Goal: Task Accomplishment & Management: Complete application form

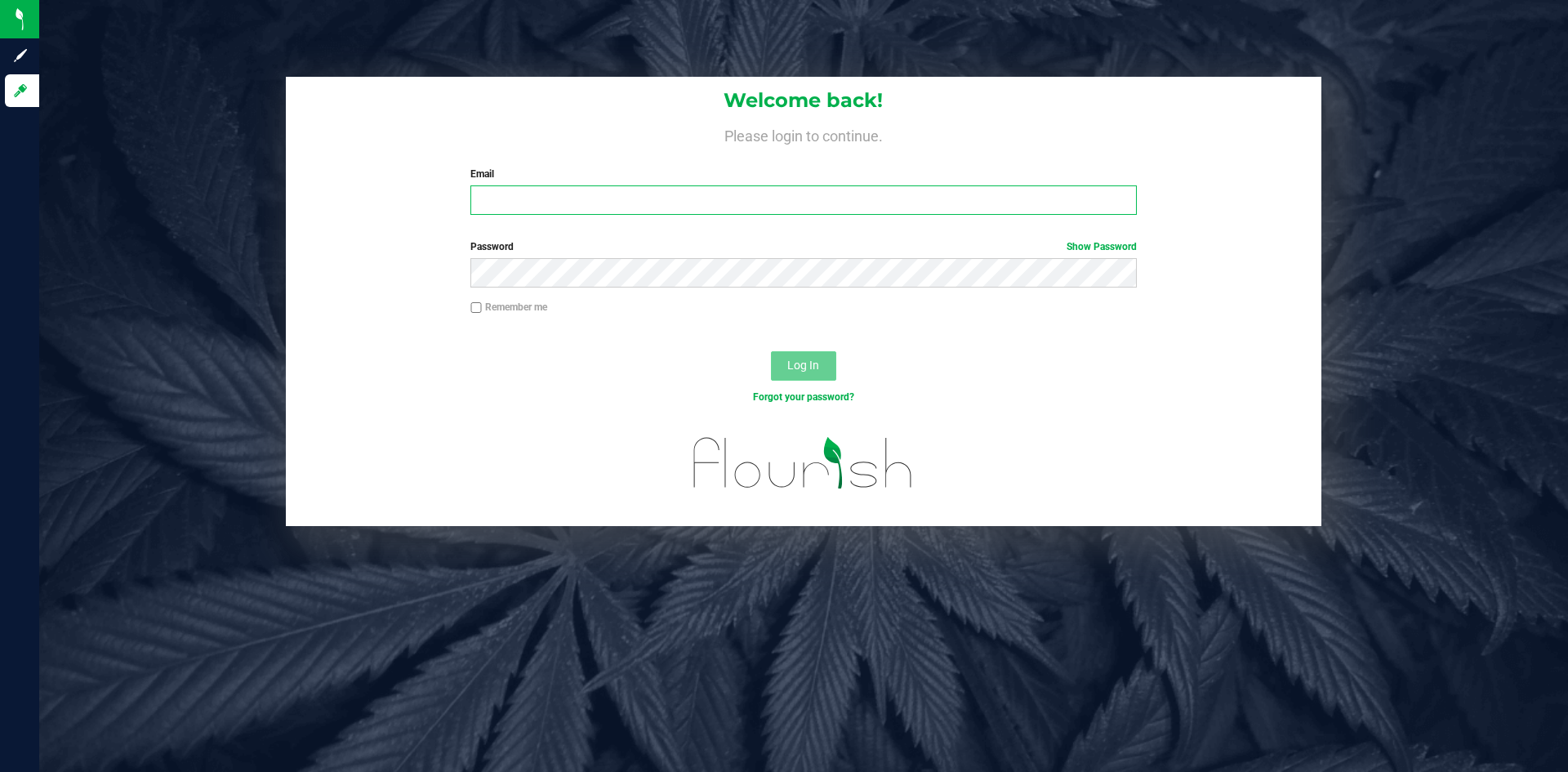
type input "[EMAIL_ADDRESS][DOMAIN_NAME]"
click at [812, 365] on span "Log In" at bounding box center [803, 364] width 32 height 13
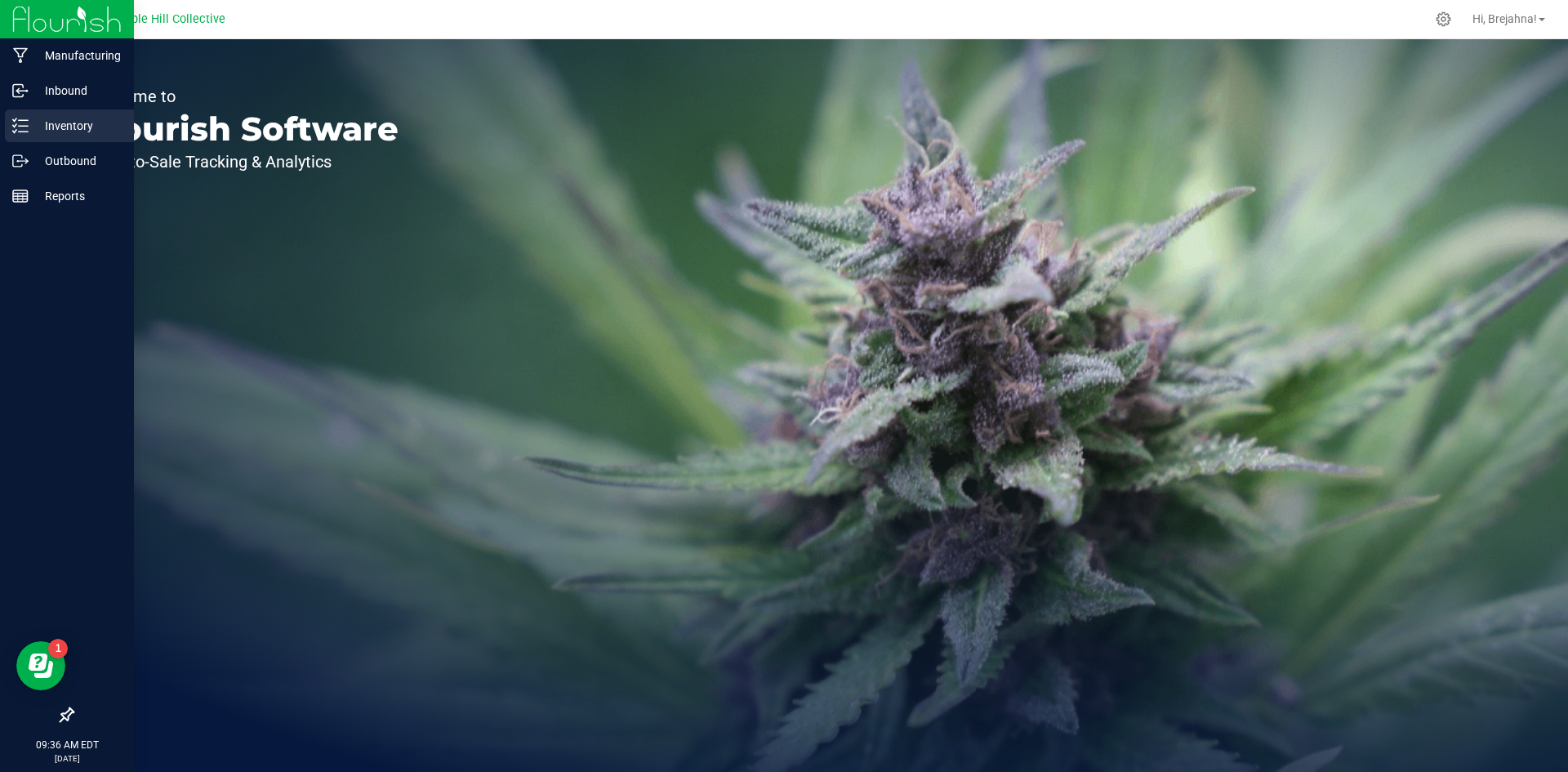
click at [54, 117] on p "Inventory" at bounding box center [78, 125] width 98 height 19
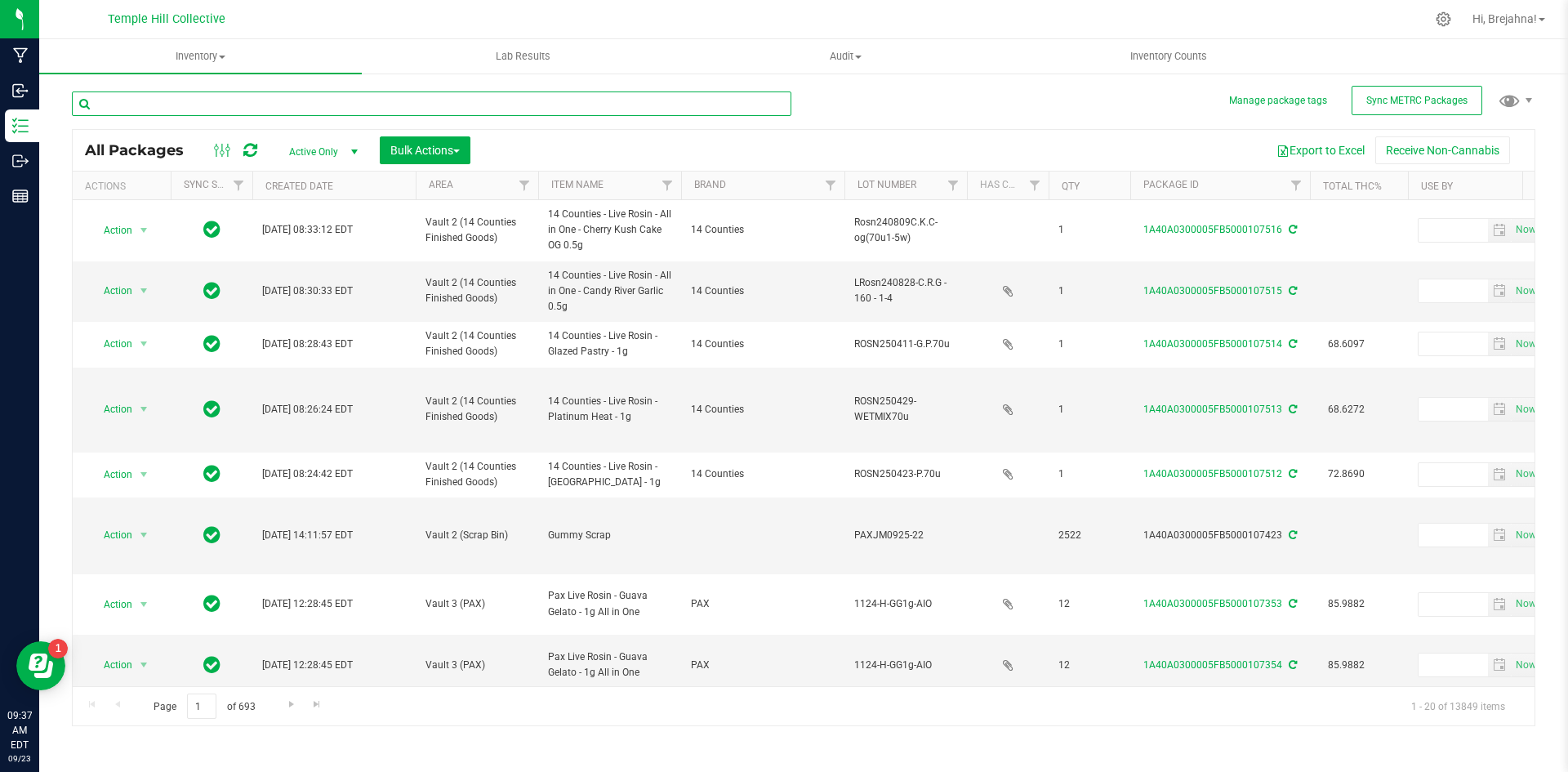
drag, startPoint x: 307, startPoint y: 103, endPoint x: 303, endPoint y: 91, distance: 12.6
click at [304, 96] on input "text" at bounding box center [431, 103] width 719 height 24
type input "106187"
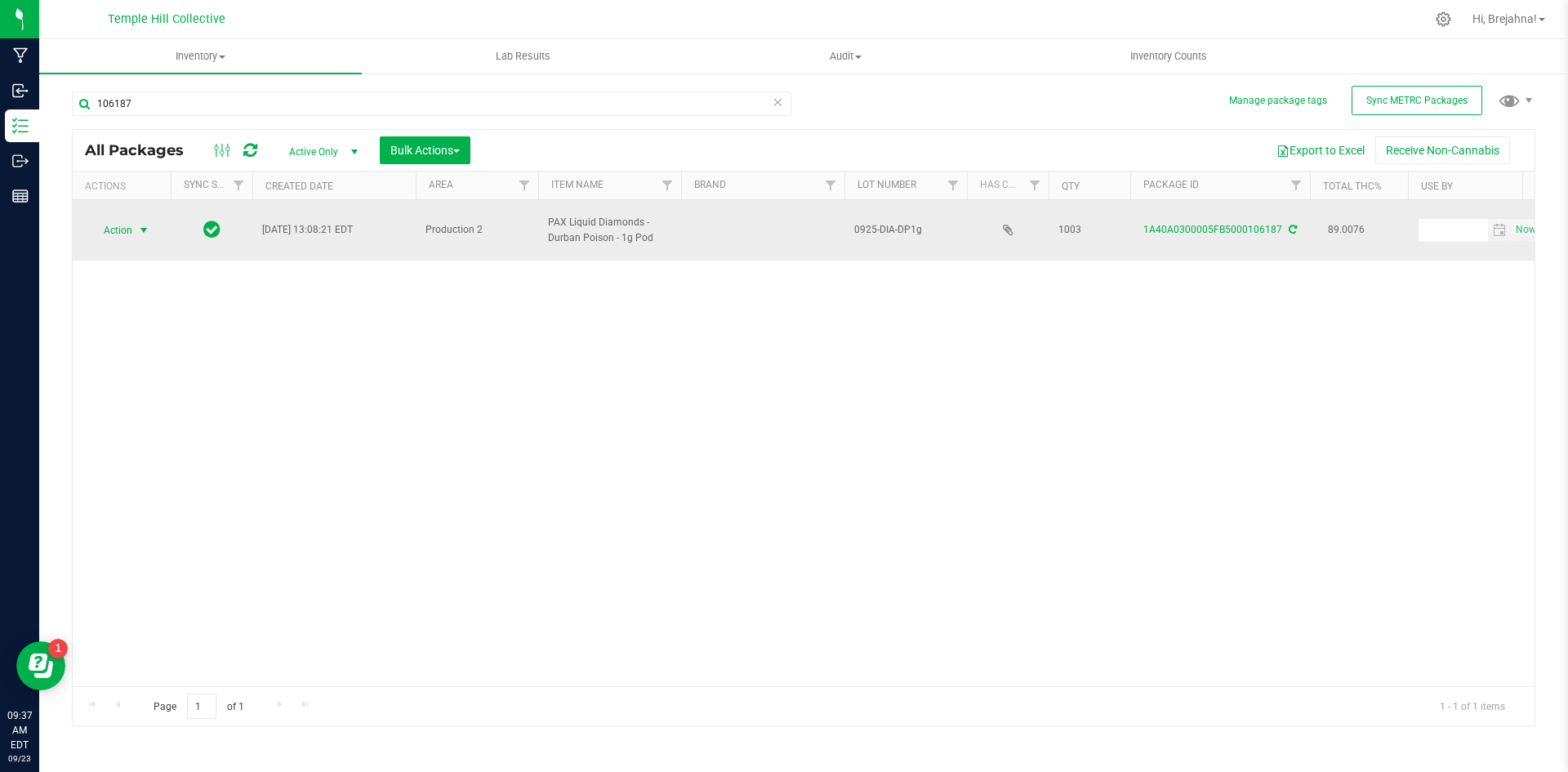
click at [142, 224] on span "select" at bounding box center [143, 229] width 13 height 13
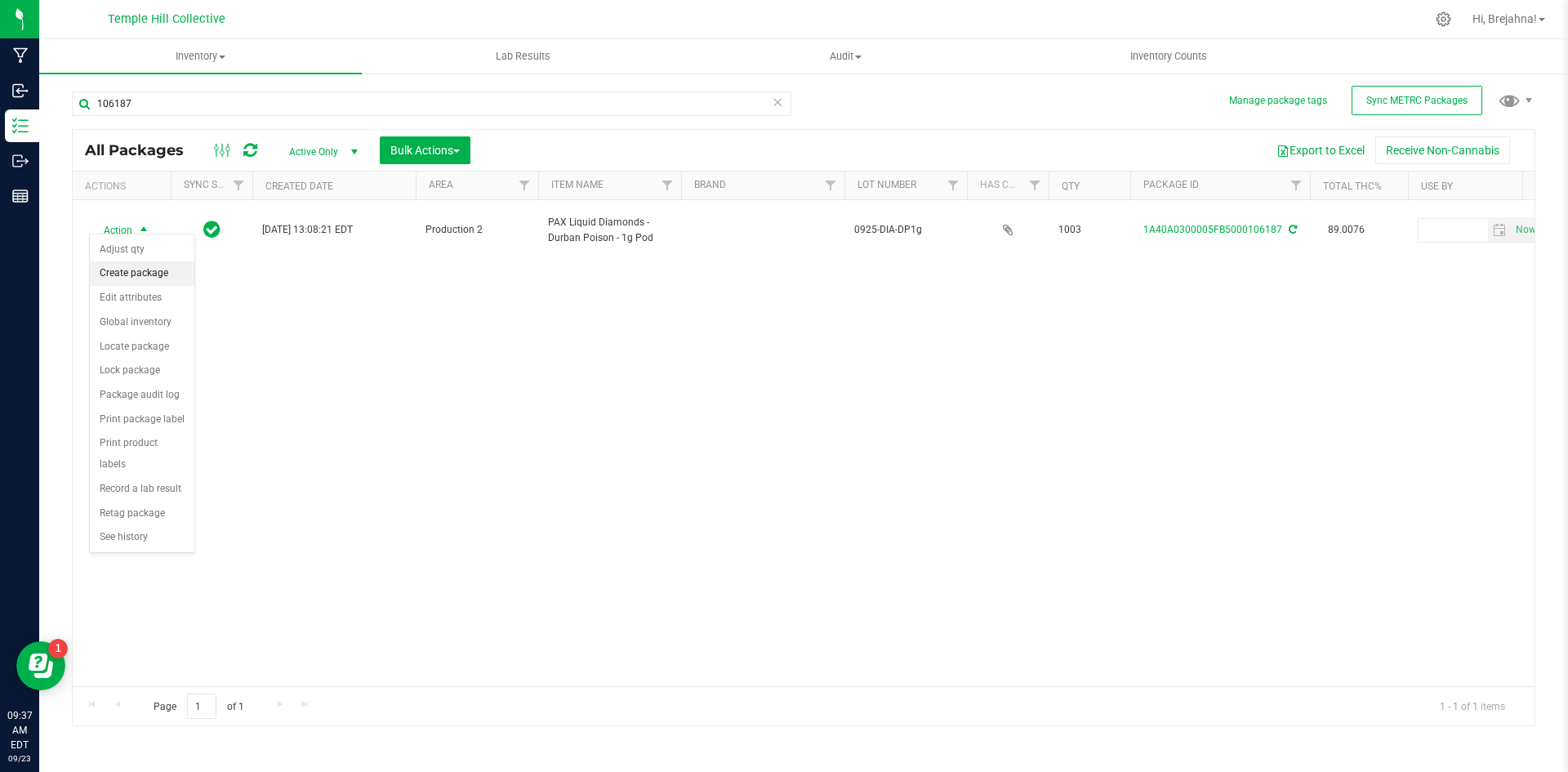
click at [156, 274] on li "Create package" at bounding box center [142, 273] width 105 height 24
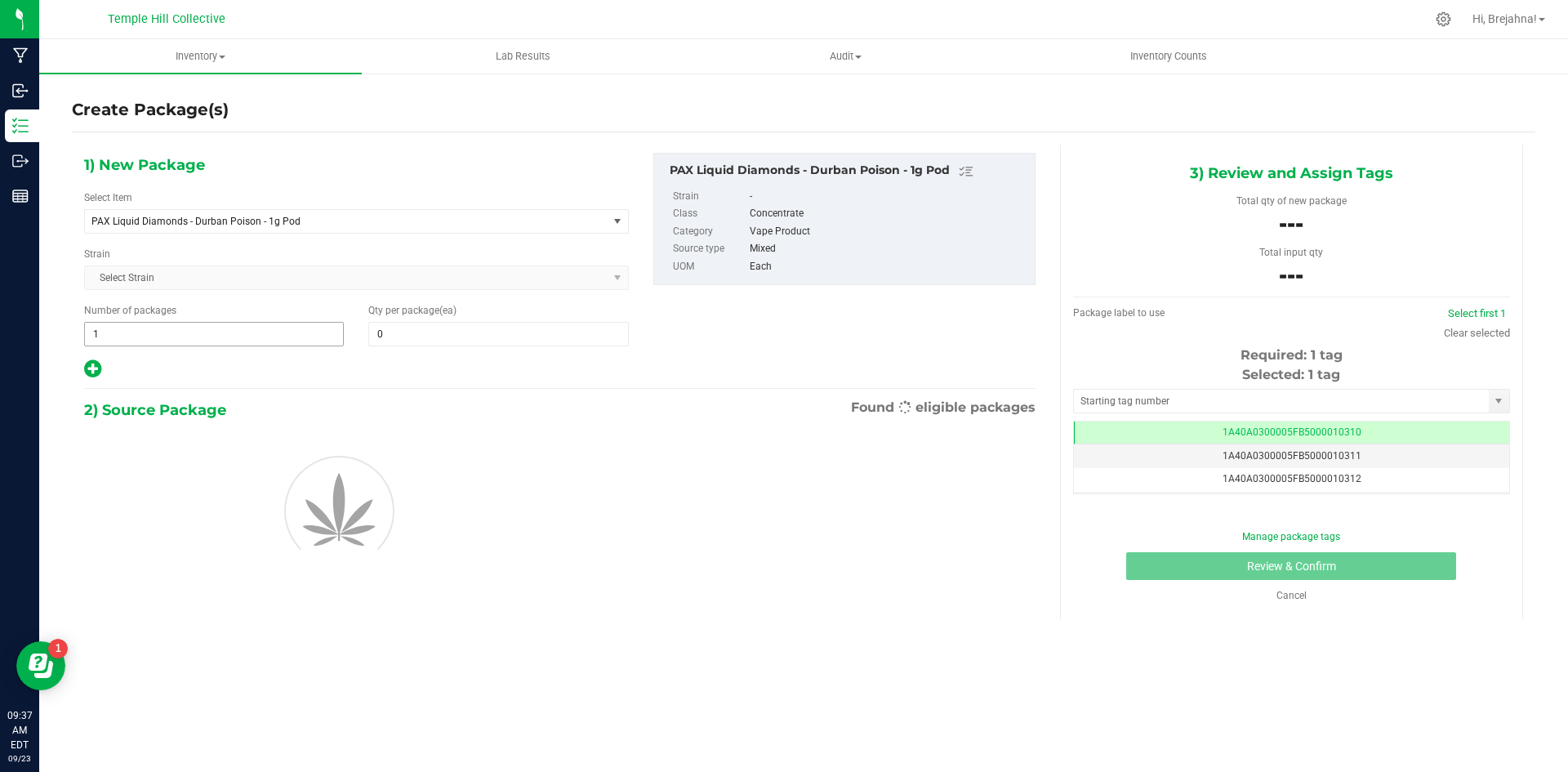
click at [230, 337] on span "1 1" at bounding box center [214, 333] width 260 height 24
type input "83"
click at [395, 343] on span "0 0" at bounding box center [498, 333] width 260 height 24
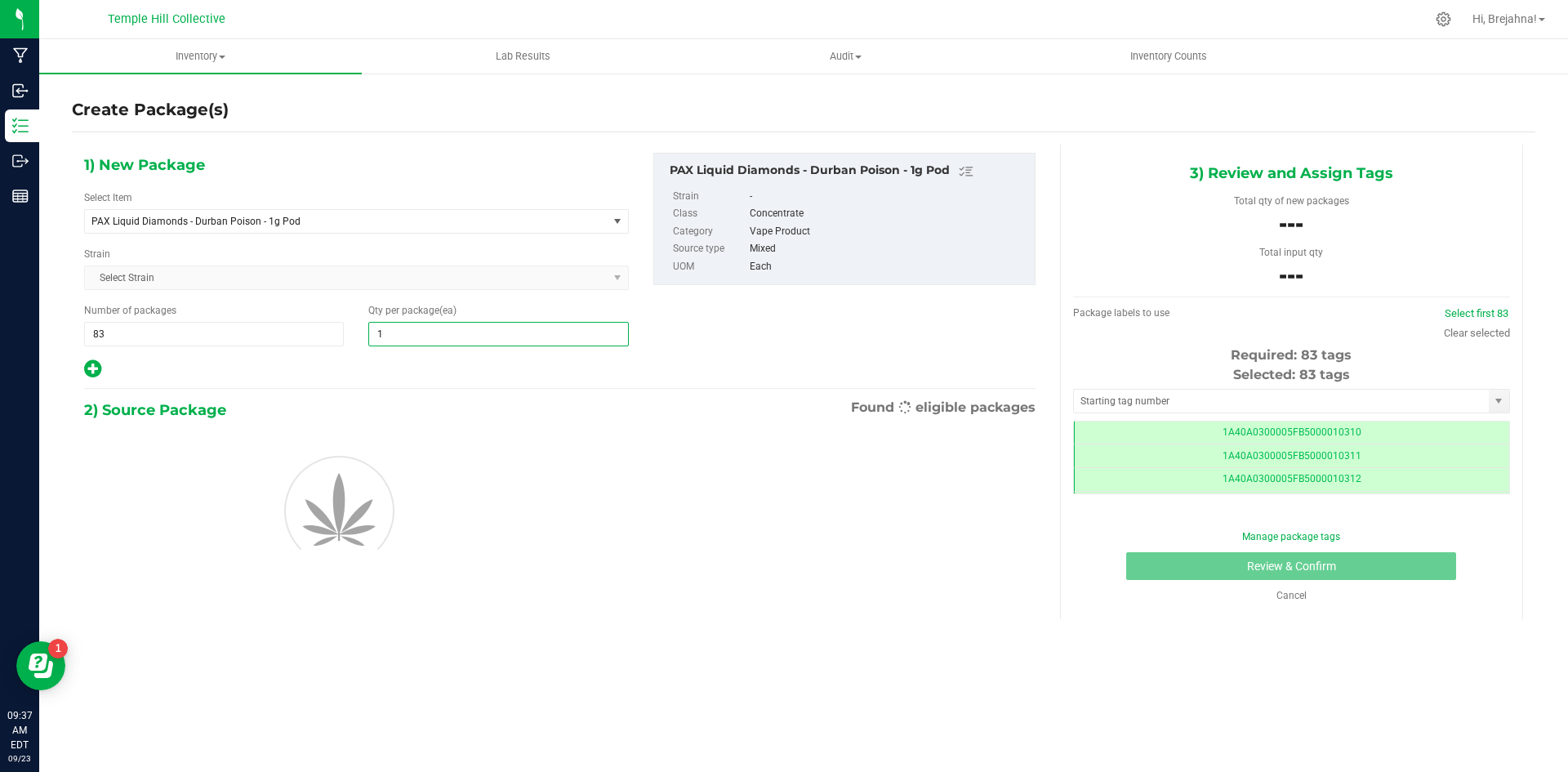
scroll to position [0, -1]
type input "12"
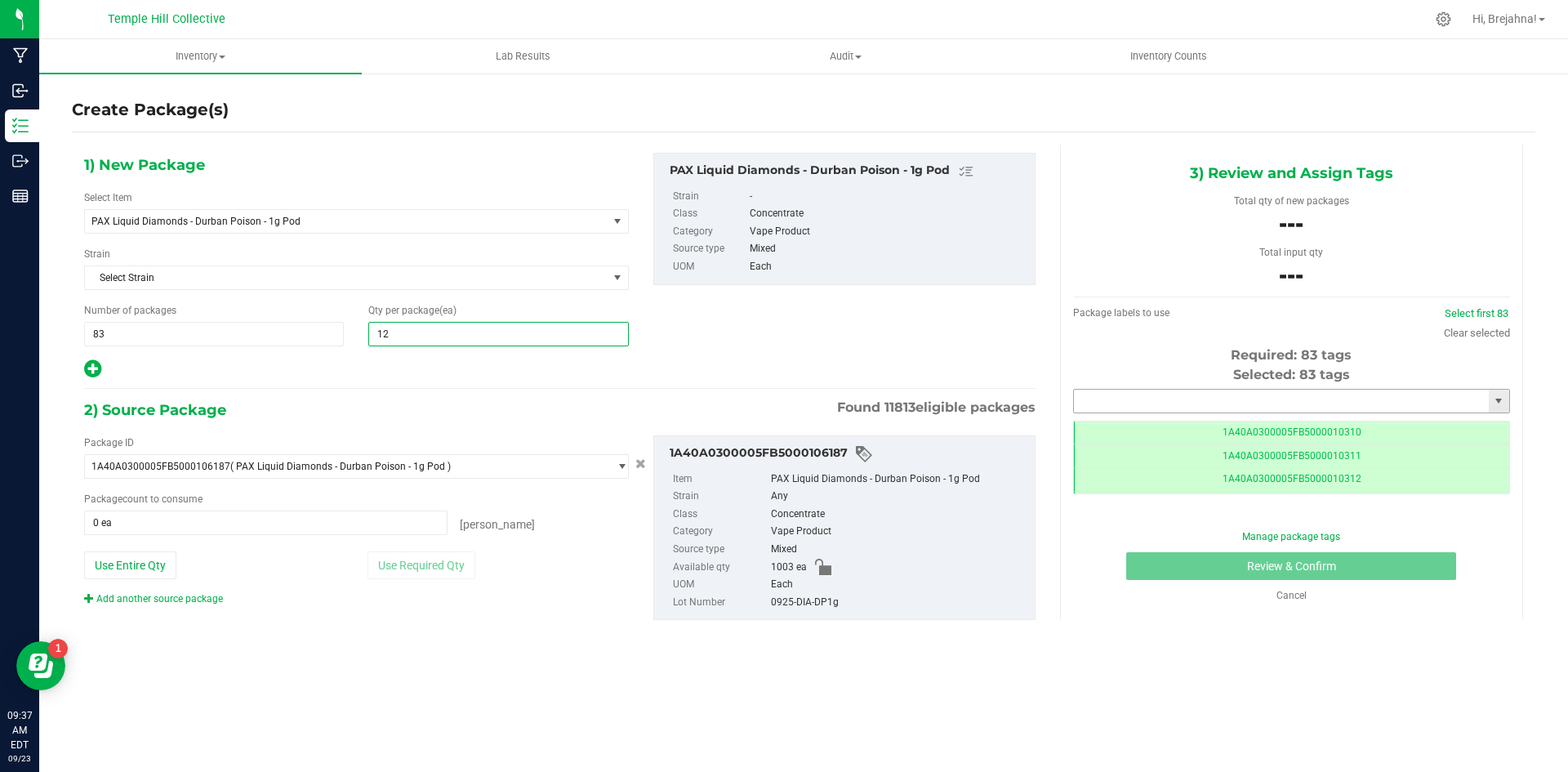
type input "12"
click at [1093, 398] on input "text" at bounding box center [1281, 401] width 415 height 23
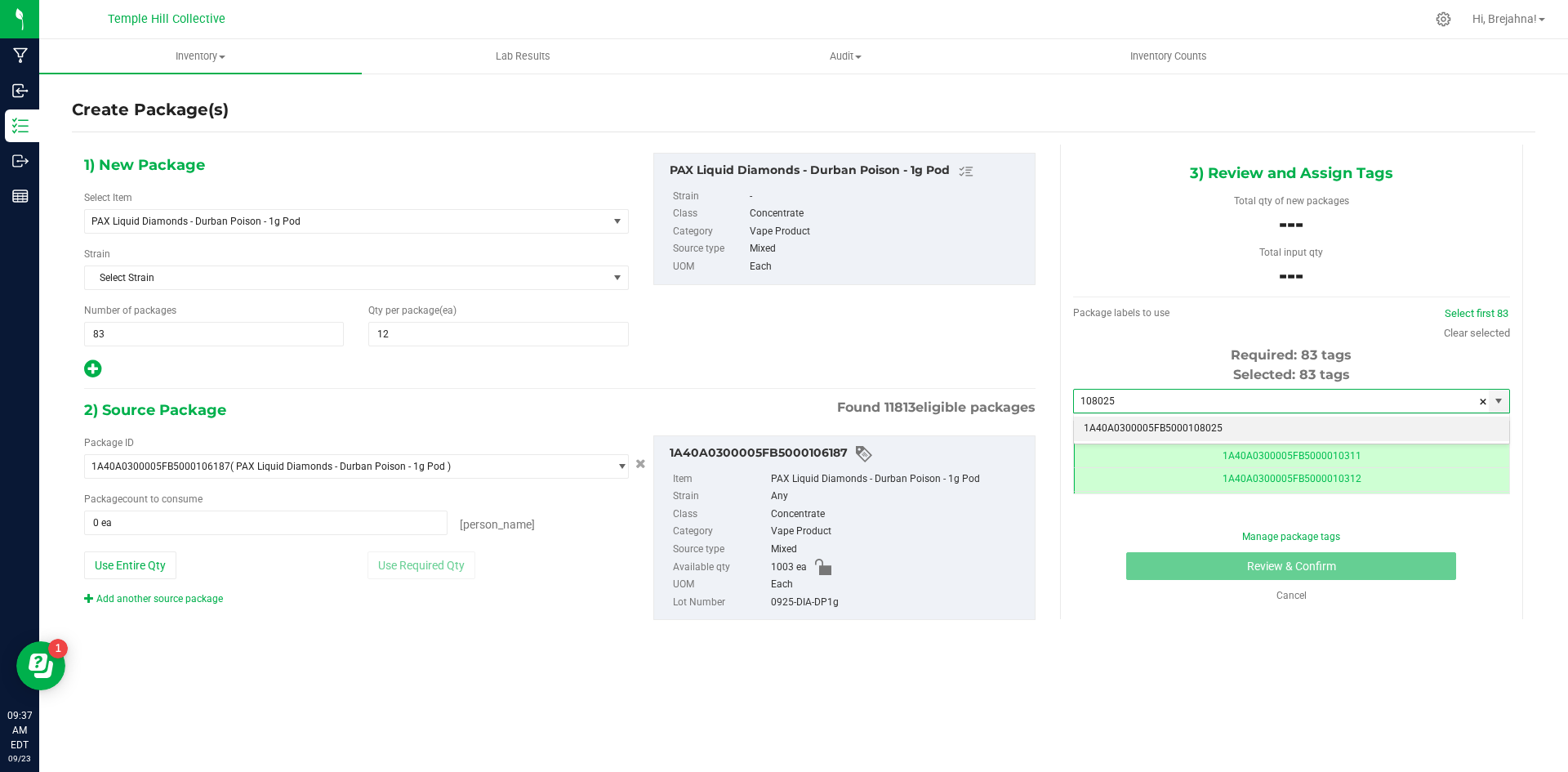
click at [1159, 433] on li "1A40A0300005FB5000108025" at bounding box center [1291, 429] width 435 height 24
type input "1A40A0300005FB5000108025"
click at [327, 511] on span at bounding box center [266, 522] width 364 height 24
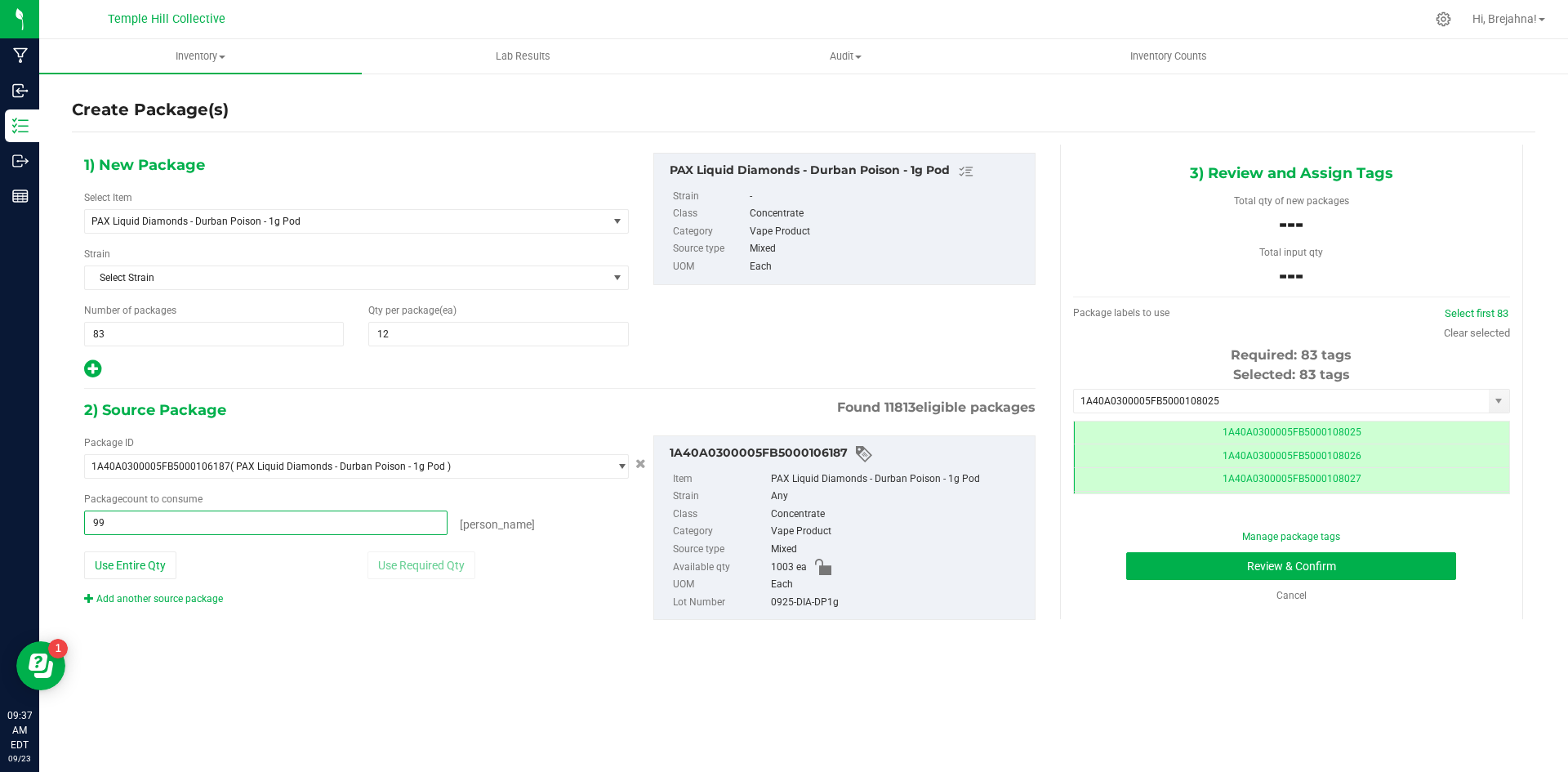
type input "996"
type input "996 ea"
drag, startPoint x: 771, startPoint y: 602, endPoint x: 836, endPoint y: 609, distance: 65.4
click at [836, 609] on div "0925-DIA-DP1g" at bounding box center [898, 602] width 256 height 18
copy div "0925-DIA-DP1g"
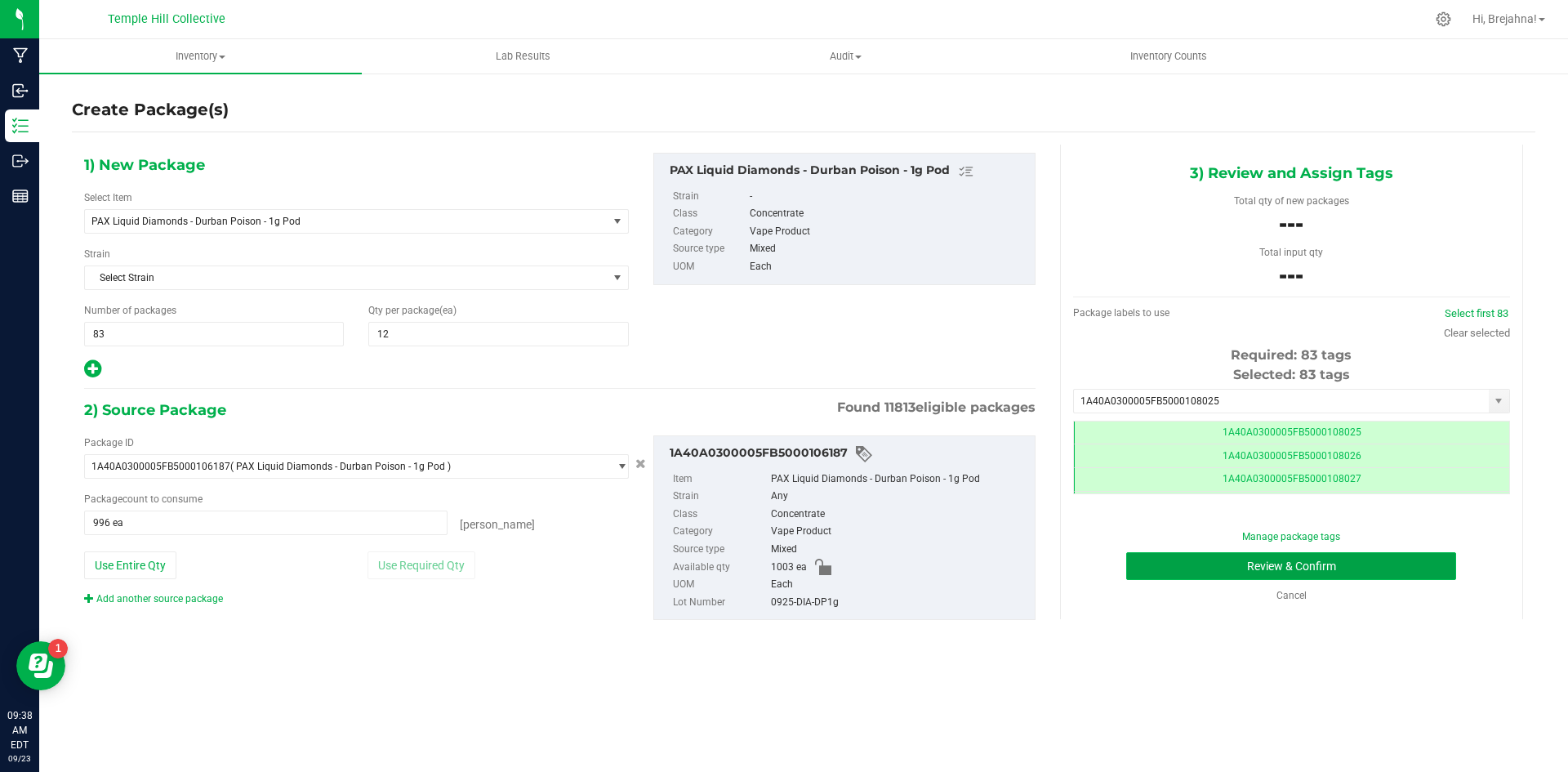
click at [1233, 558] on button "Review & Confirm" at bounding box center [1291, 565] width 330 height 28
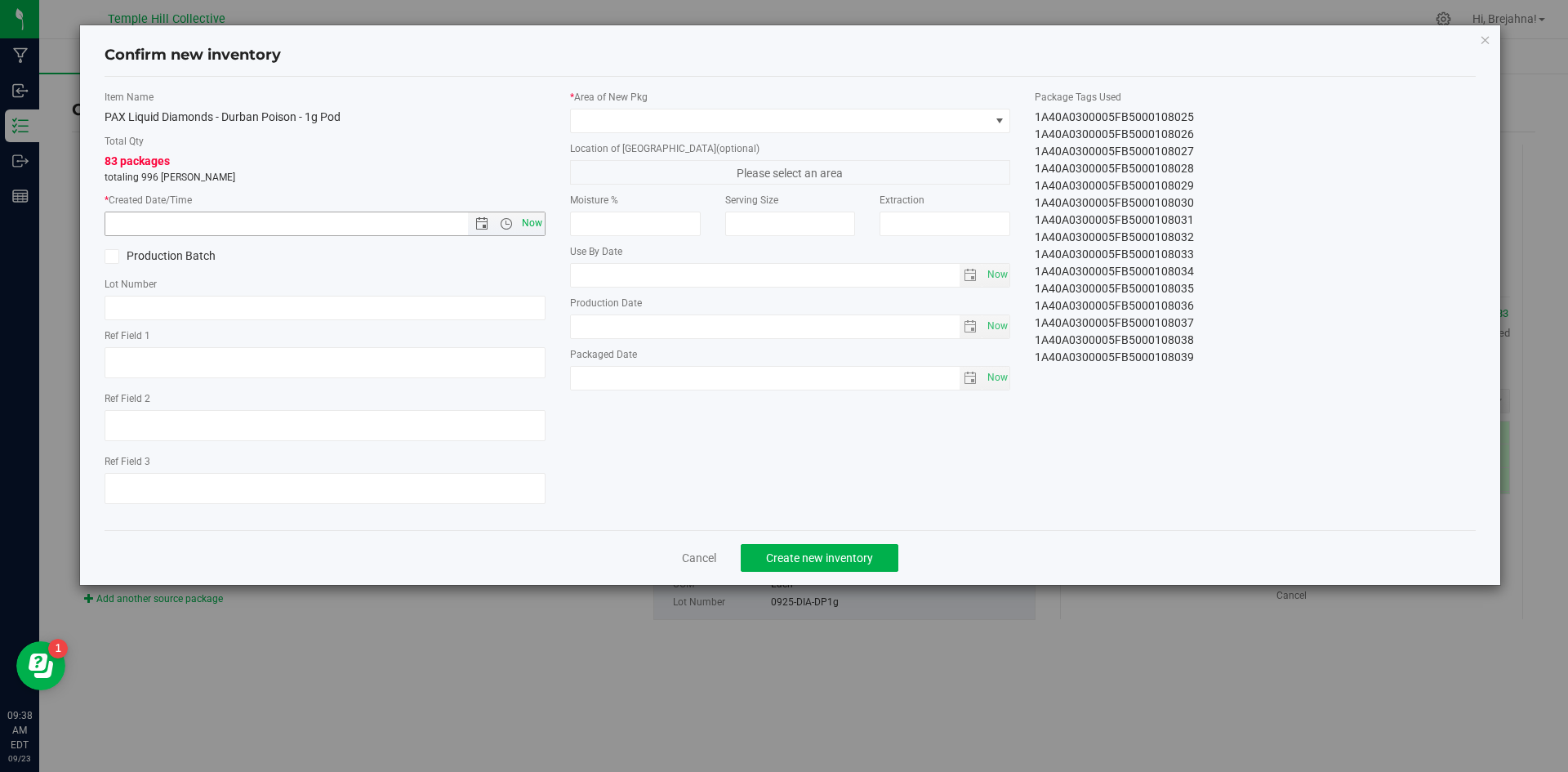
click at [541, 224] on span "Now" at bounding box center [531, 224] width 28 height 24
type input "[DATE] 9:38 AM"
paste input "0925-DIA-DP1g"
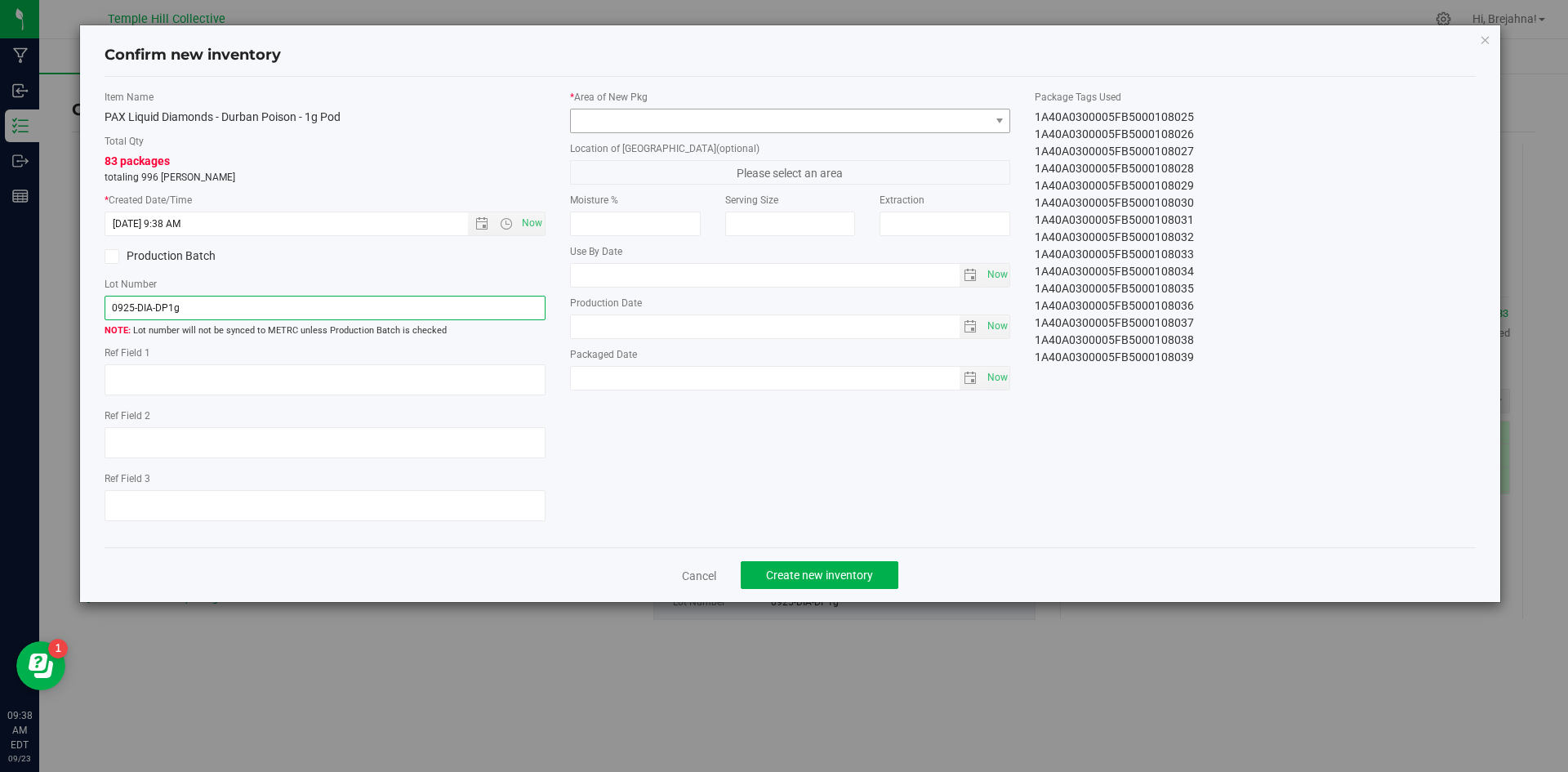
type input "0925-DIA-DP1g"
click at [713, 126] on span at bounding box center [780, 121] width 419 height 23
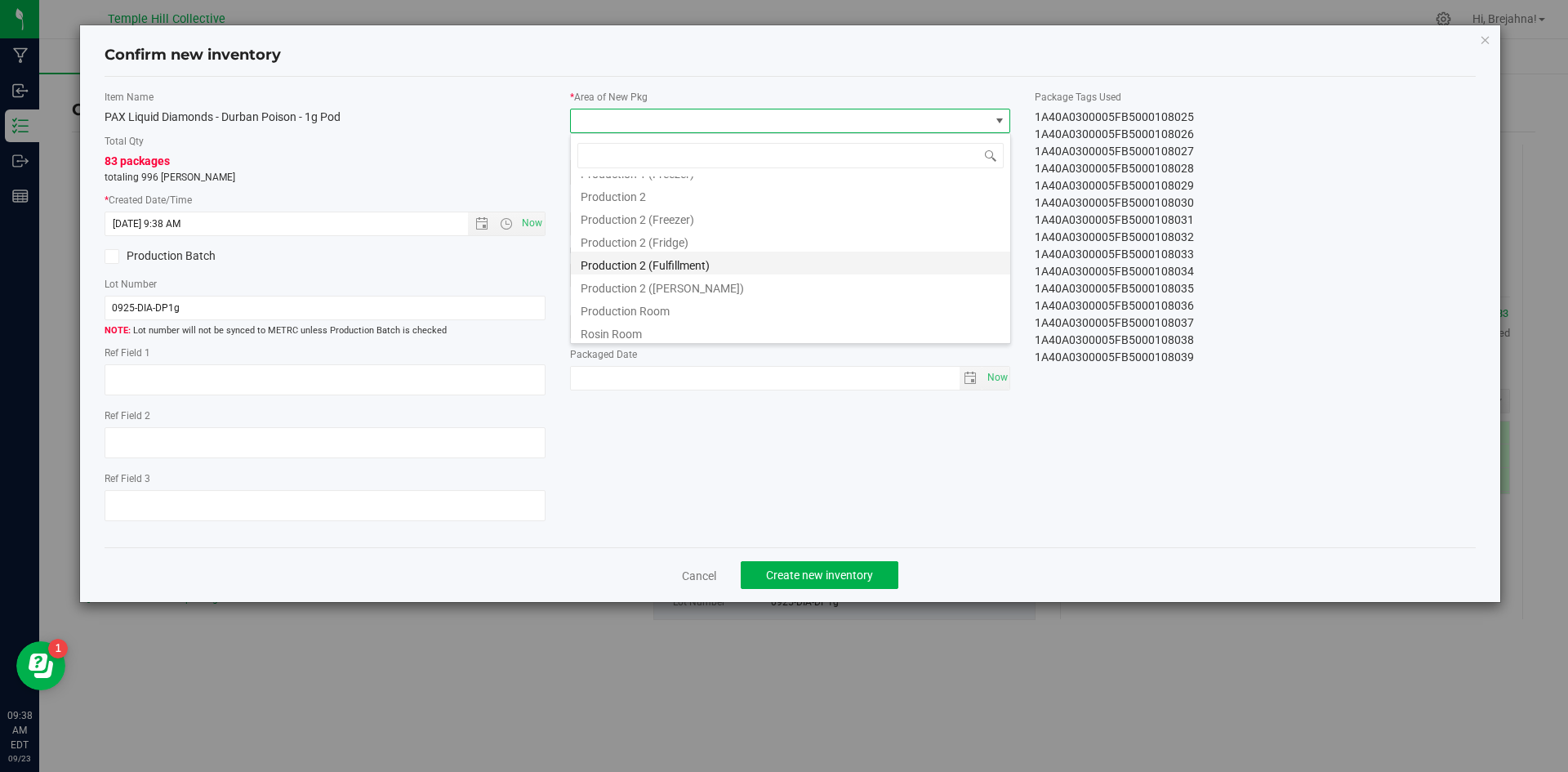
click at [709, 265] on li "Production 2 (Fulfillment)" at bounding box center [790, 262] width 439 height 23
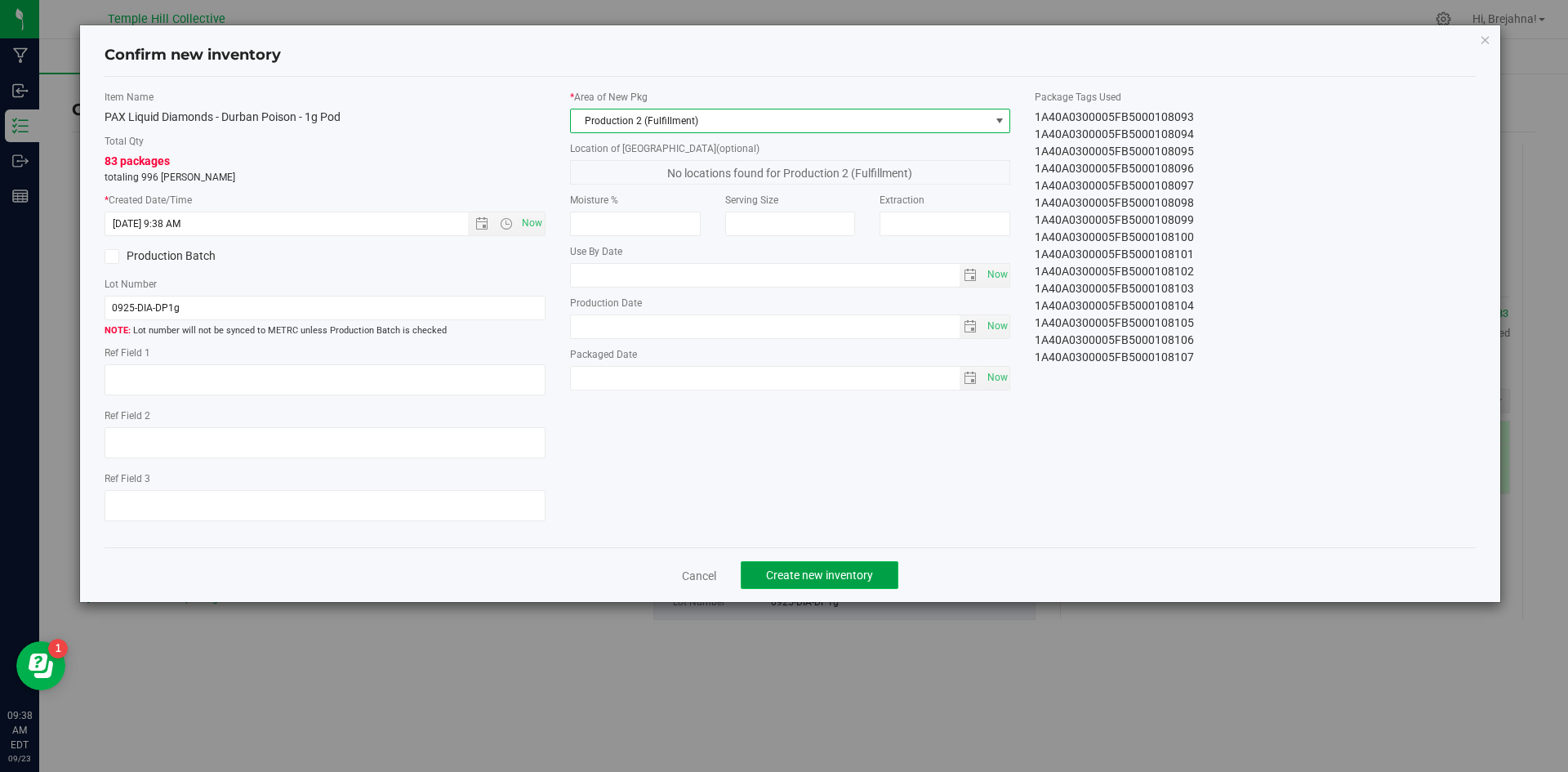
click at [881, 574] on button "Create new inventory" at bounding box center [819, 575] width 158 height 28
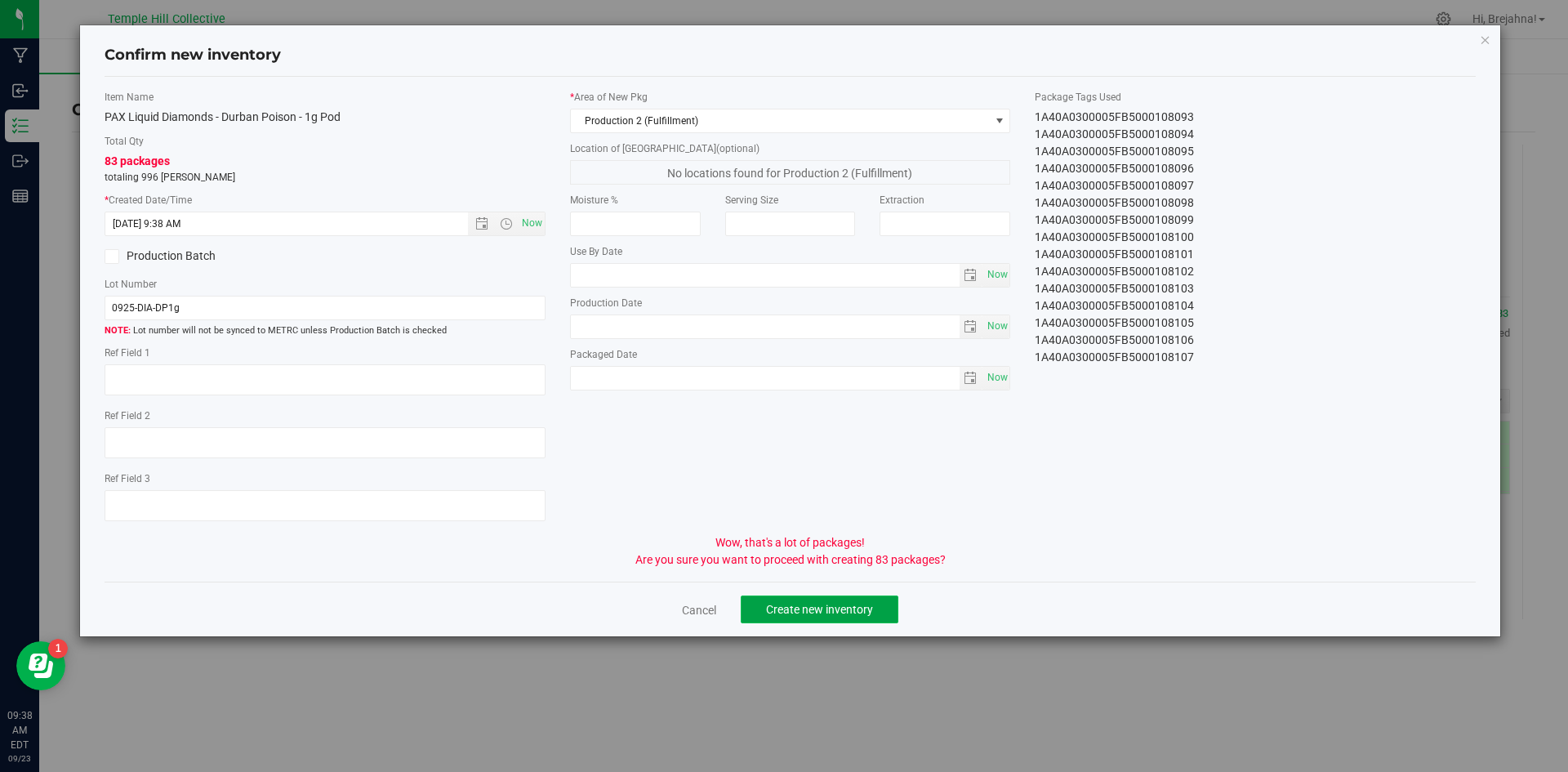
click at [866, 611] on span "Create new inventory" at bounding box center [819, 608] width 107 height 13
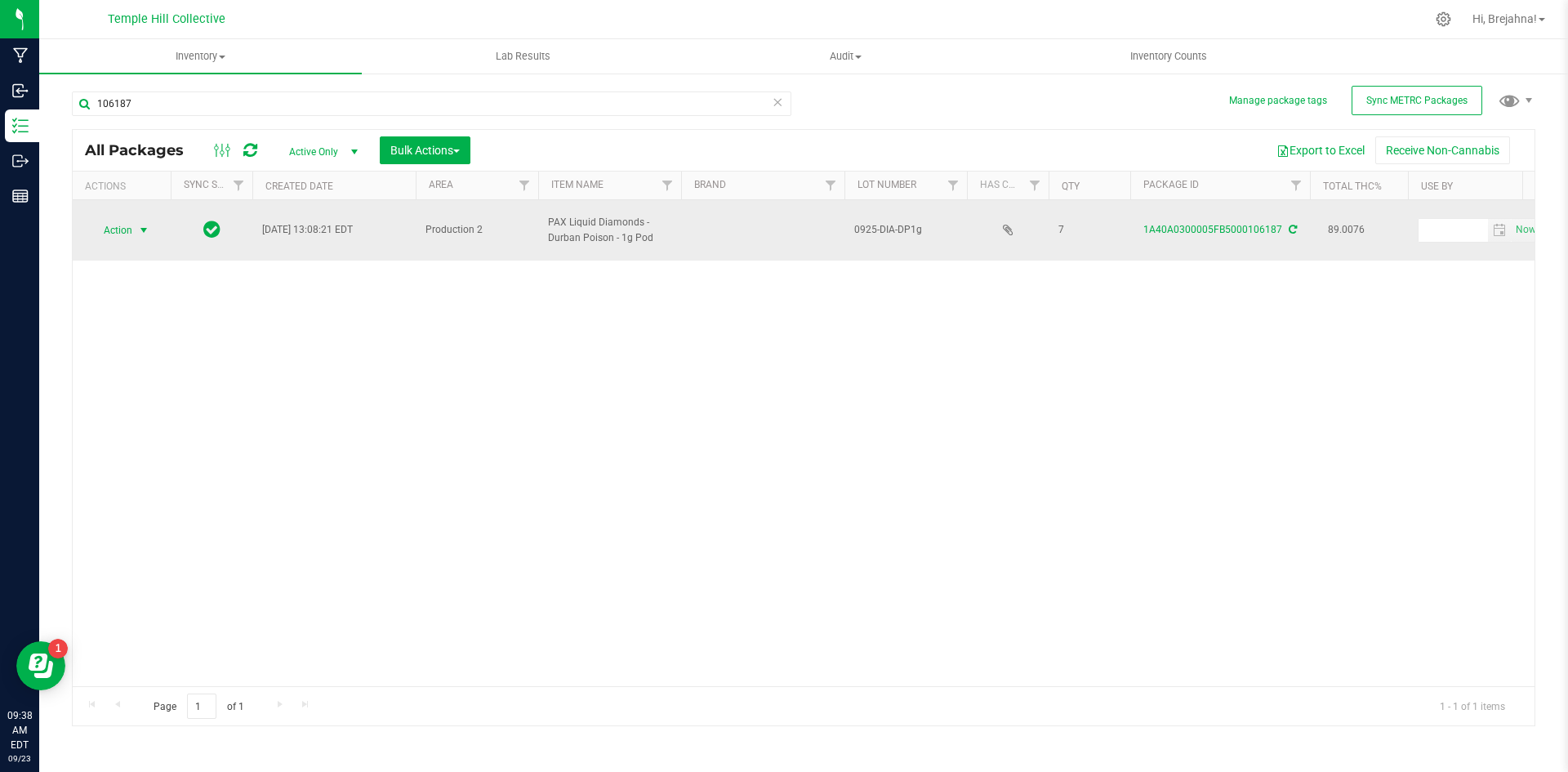
click at [141, 224] on span "select" at bounding box center [143, 229] width 13 height 13
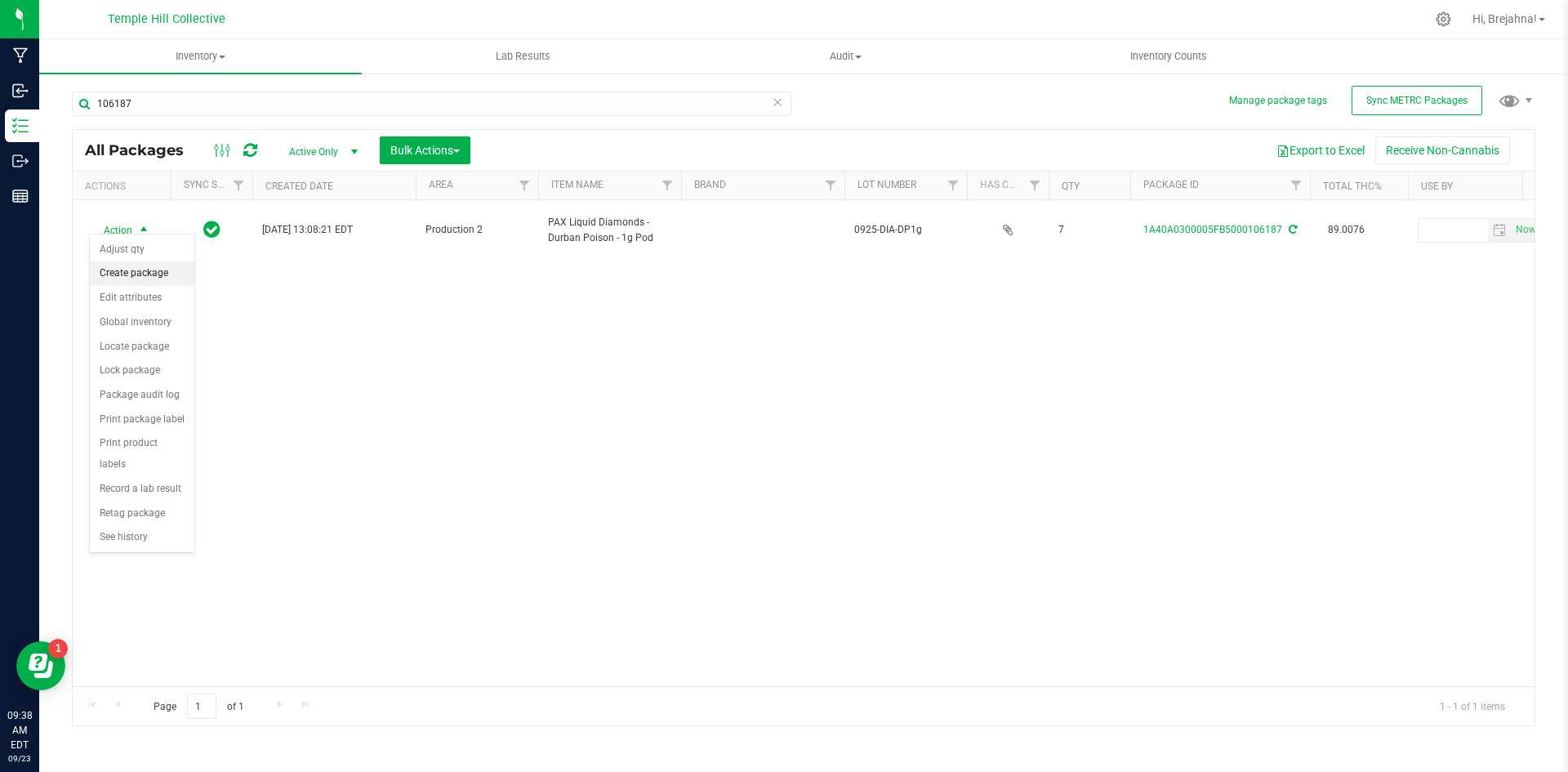
click at [156, 278] on li "Create package" at bounding box center [142, 273] width 105 height 24
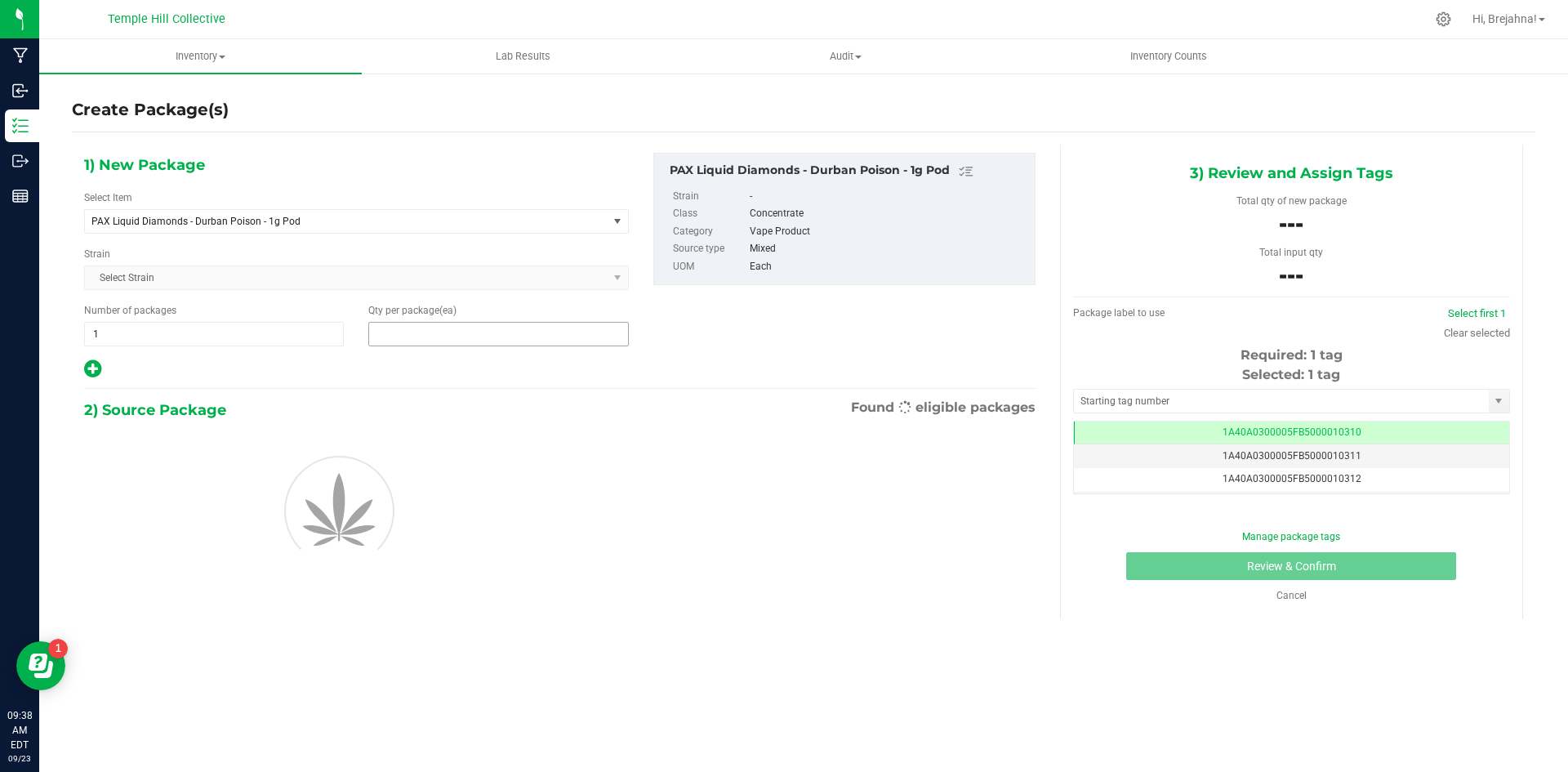
click at [420, 324] on span at bounding box center [498, 333] width 260 height 24
type input "6"
click at [1079, 395] on input "text" at bounding box center [1281, 401] width 415 height 23
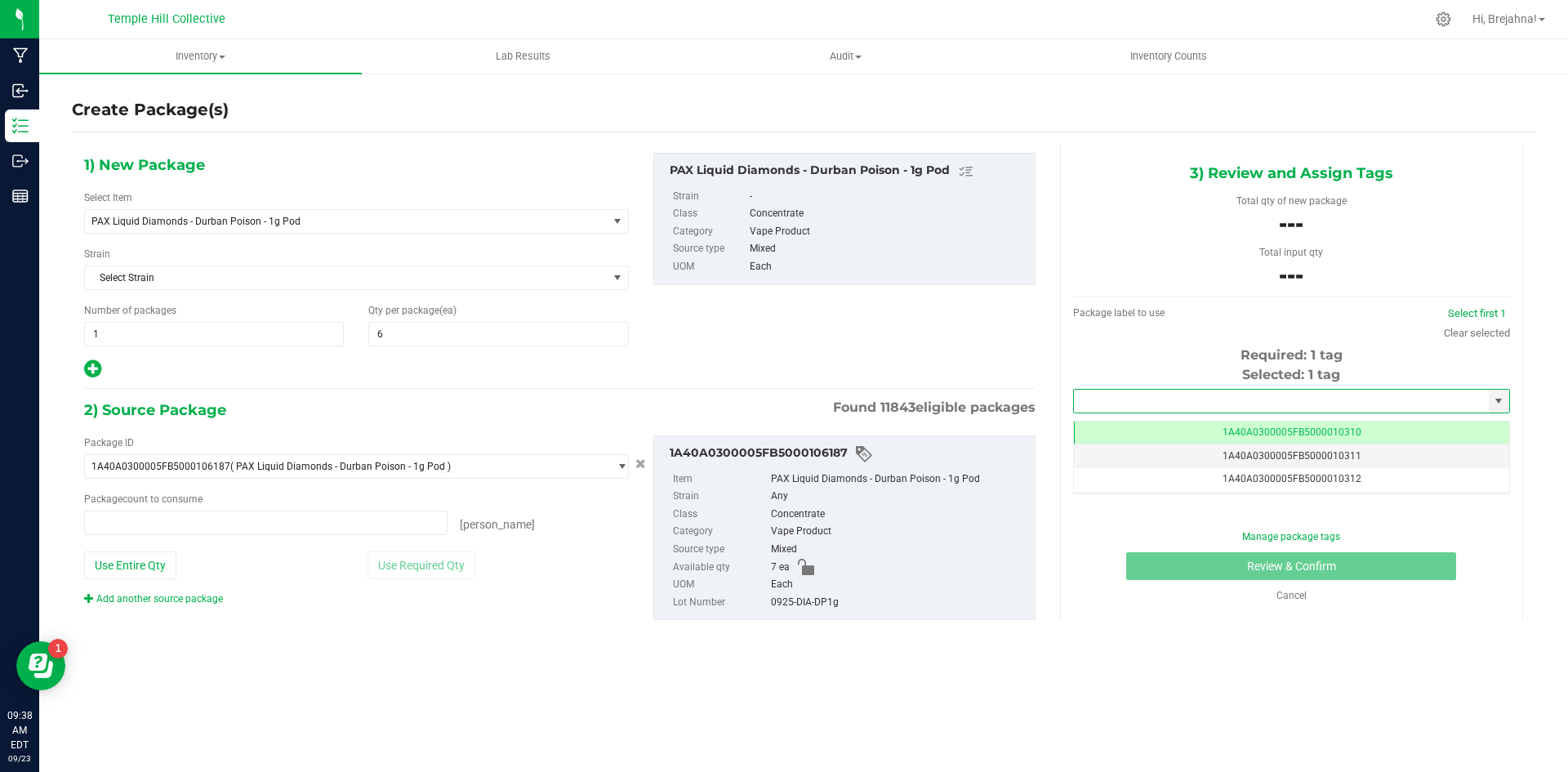
type input "0 ea"
click at [1137, 429] on li "1A40A0300005FB5000108108" at bounding box center [1291, 429] width 435 height 24
type input "1A40A0300005FB5000108108"
click at [366, 519] on span at bounding box center [266, 522] width 364 height 24
type input "6"
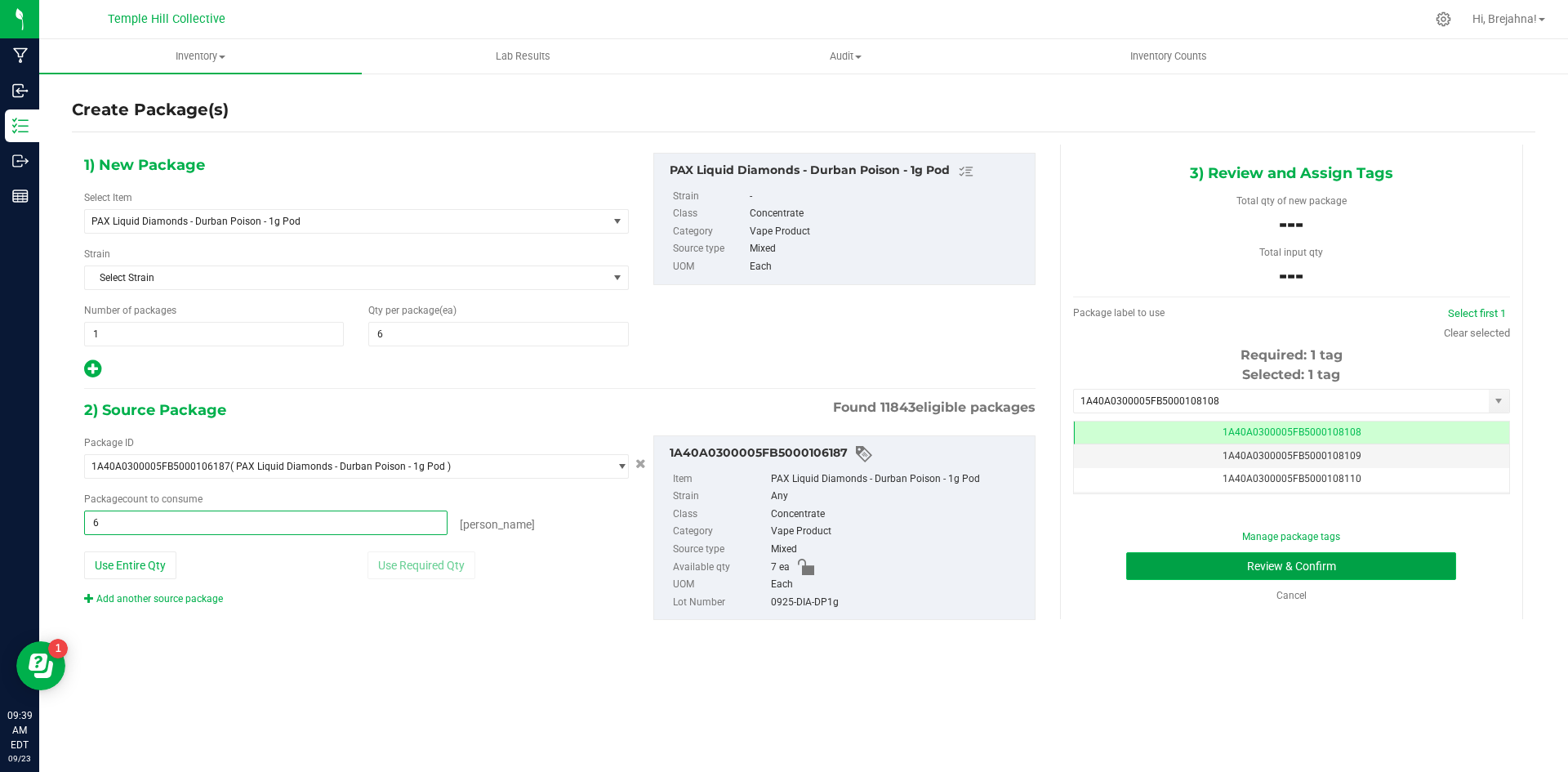
type input "6 ea"
click at [1226, 556] on button "Review & Confirm" at bounding box center [1291, 565] width 330 height 28
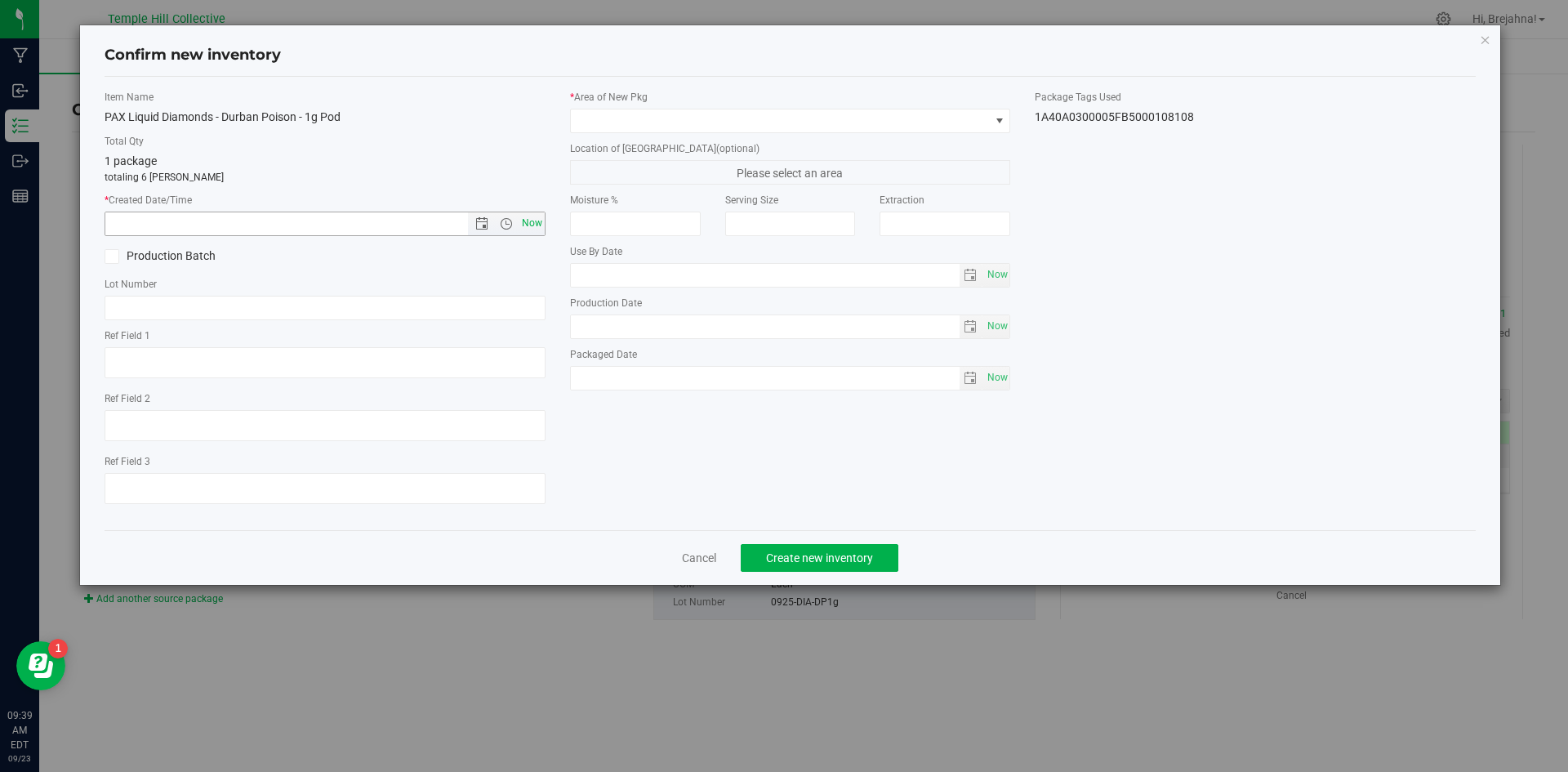
click at [538, 226] on span "Now" at bounding box center [531, 224] width 28 height 24
type input "[DATE] 9:39 AM"
paste input "0925-DIA-DP1g"
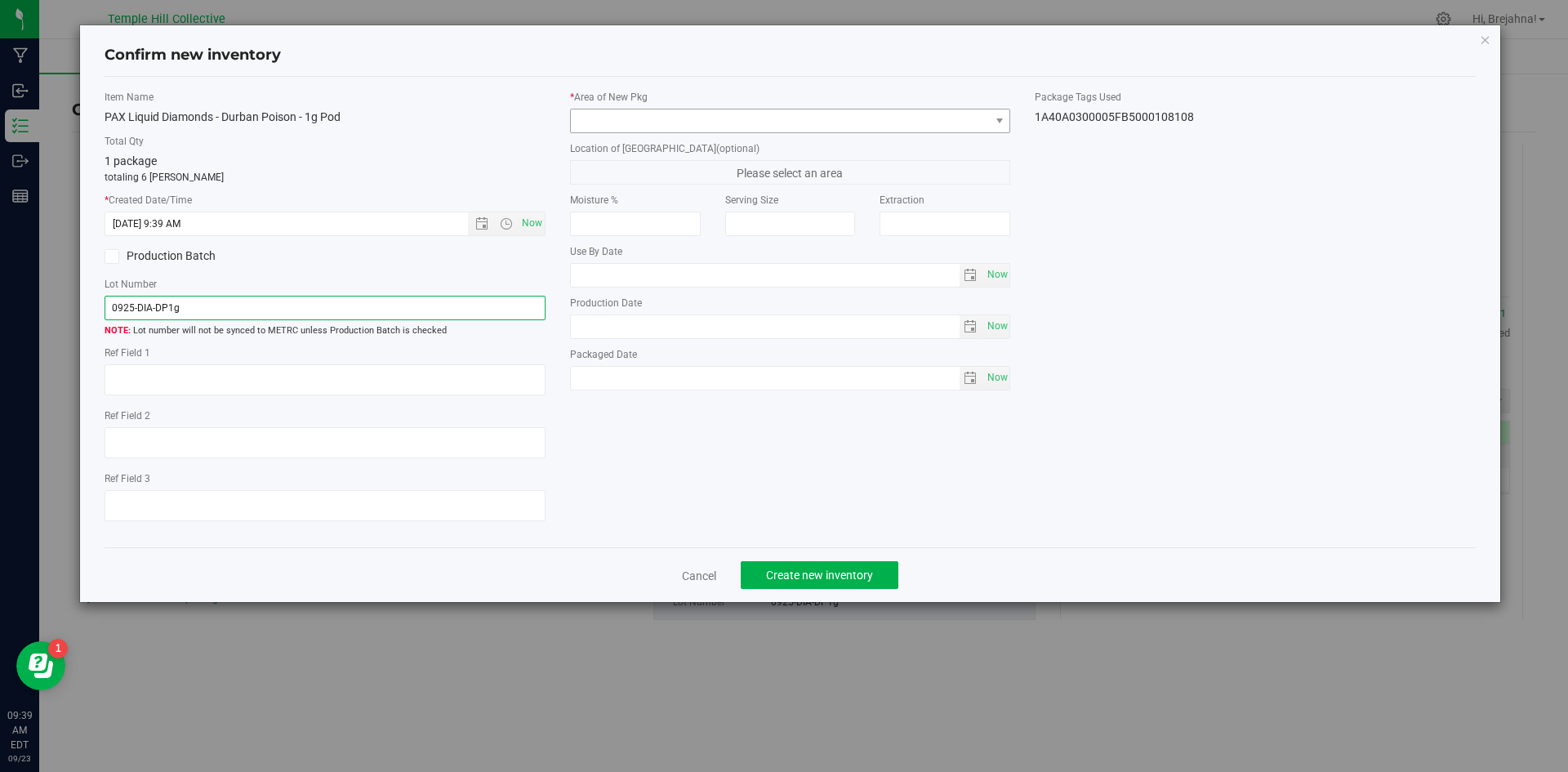
type input "0925-DIA-DP1g"
click at [653, 118] on span at bounding box center [780, 121] width 419 height 23
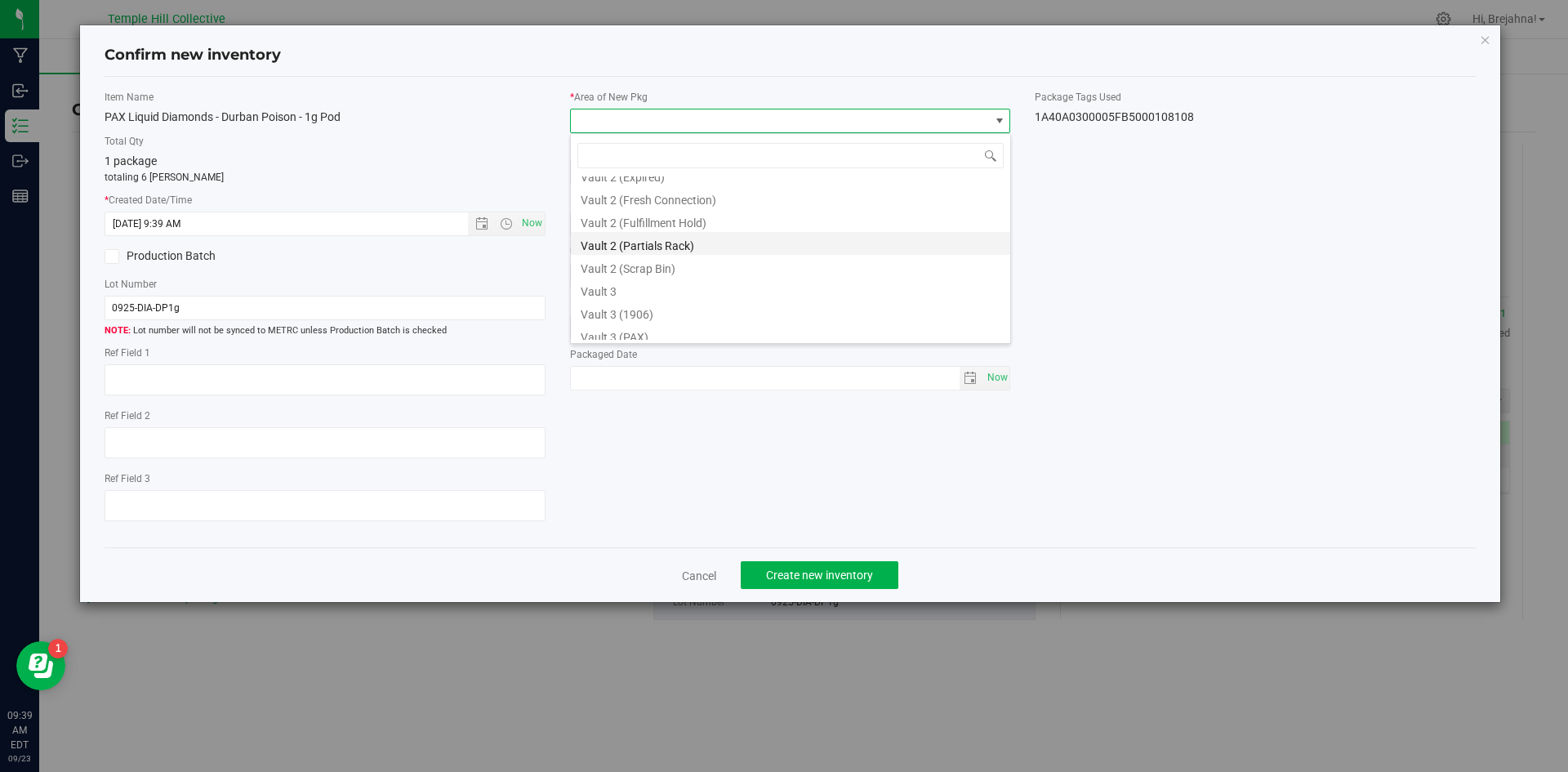
click at [665, 242] on li "Vault 2 (Partials Rack)" at bounding box center [790, 243] width 439 height 23
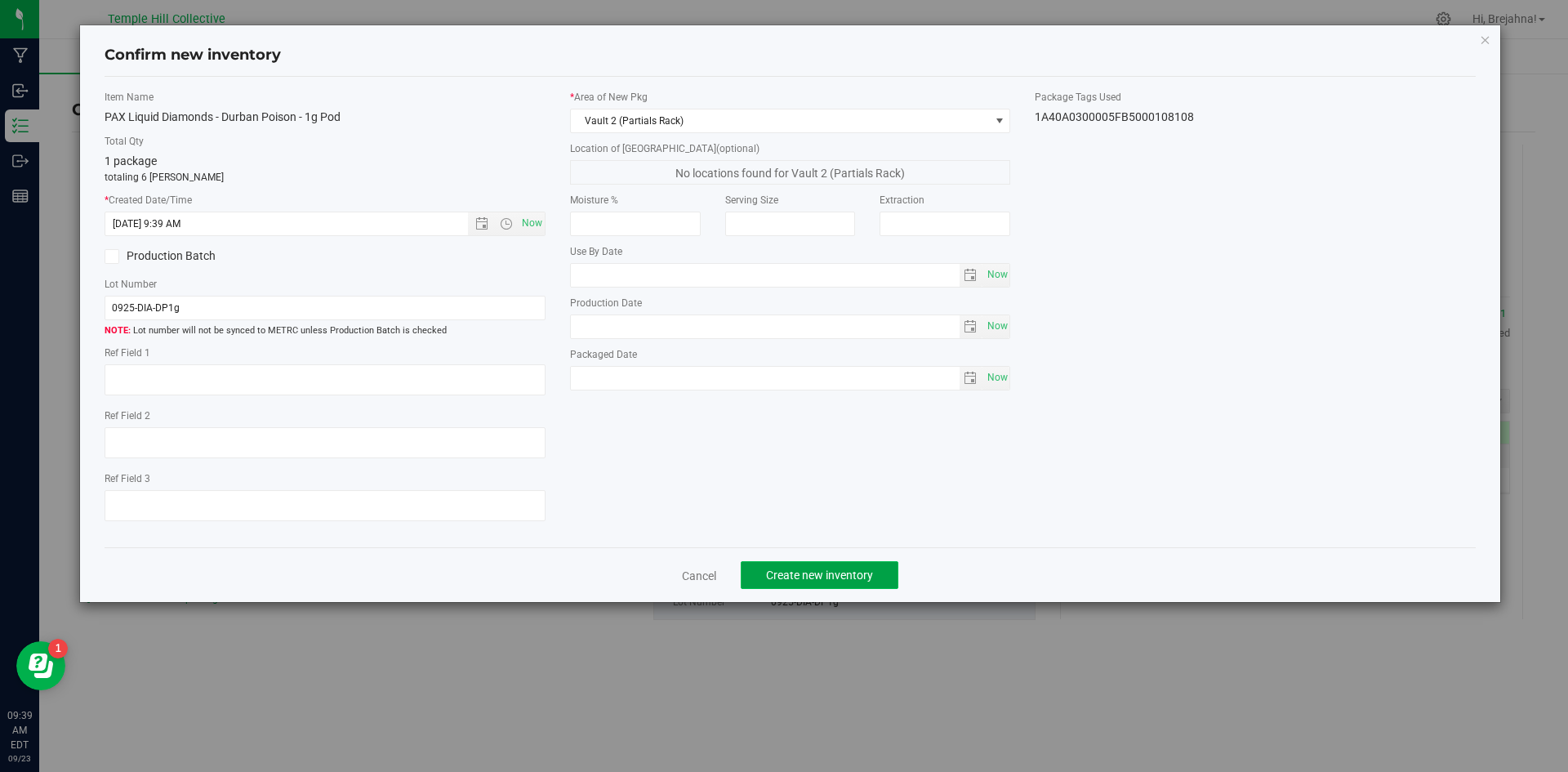
click at [813, 580] on span "Create new inventory" at bounding box center [819, 575] width 107 height 13
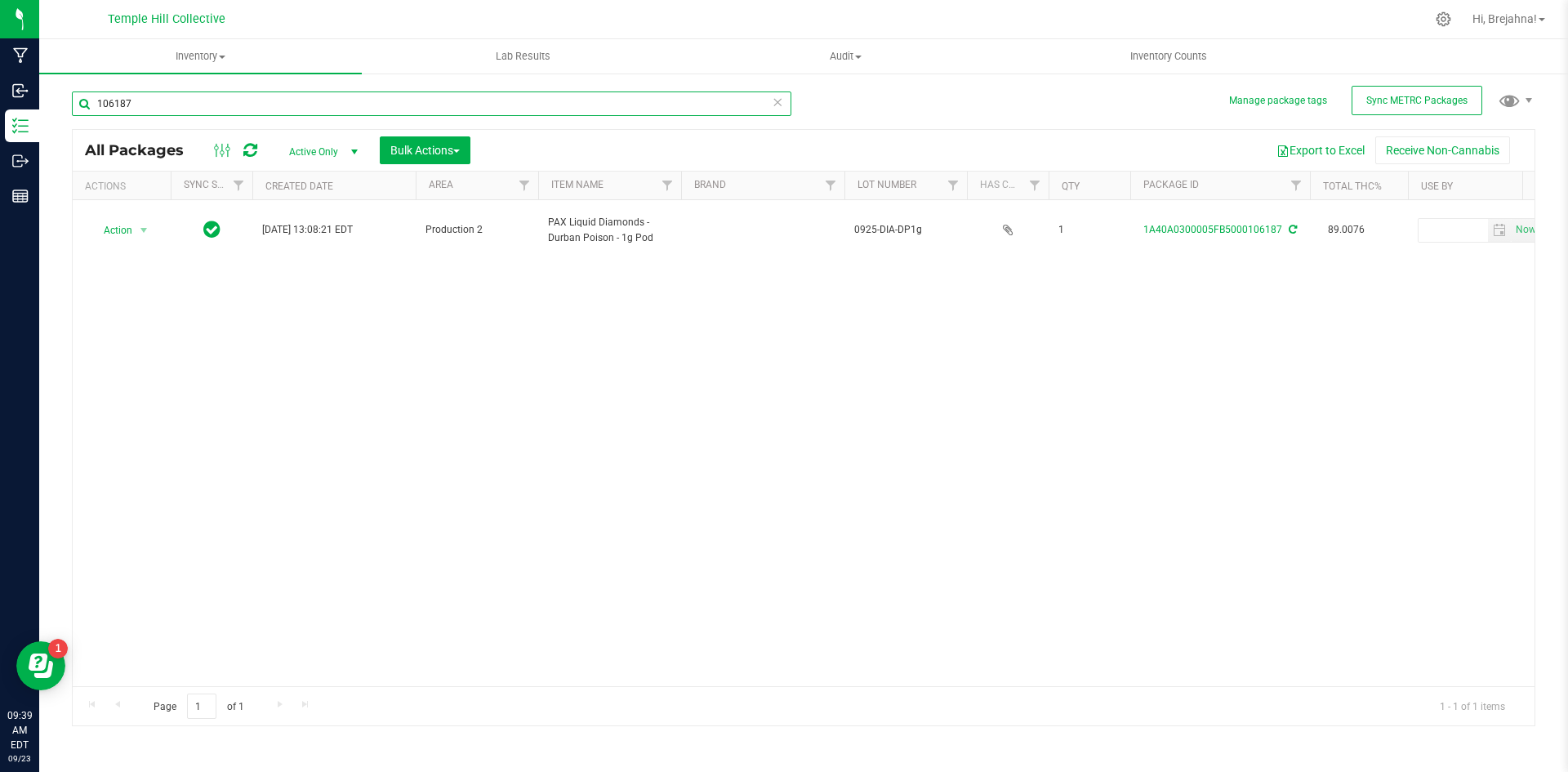
click at [139, 105] on input "106187" at bounding box center [431, 103] width 719 height 24
type input "106189"
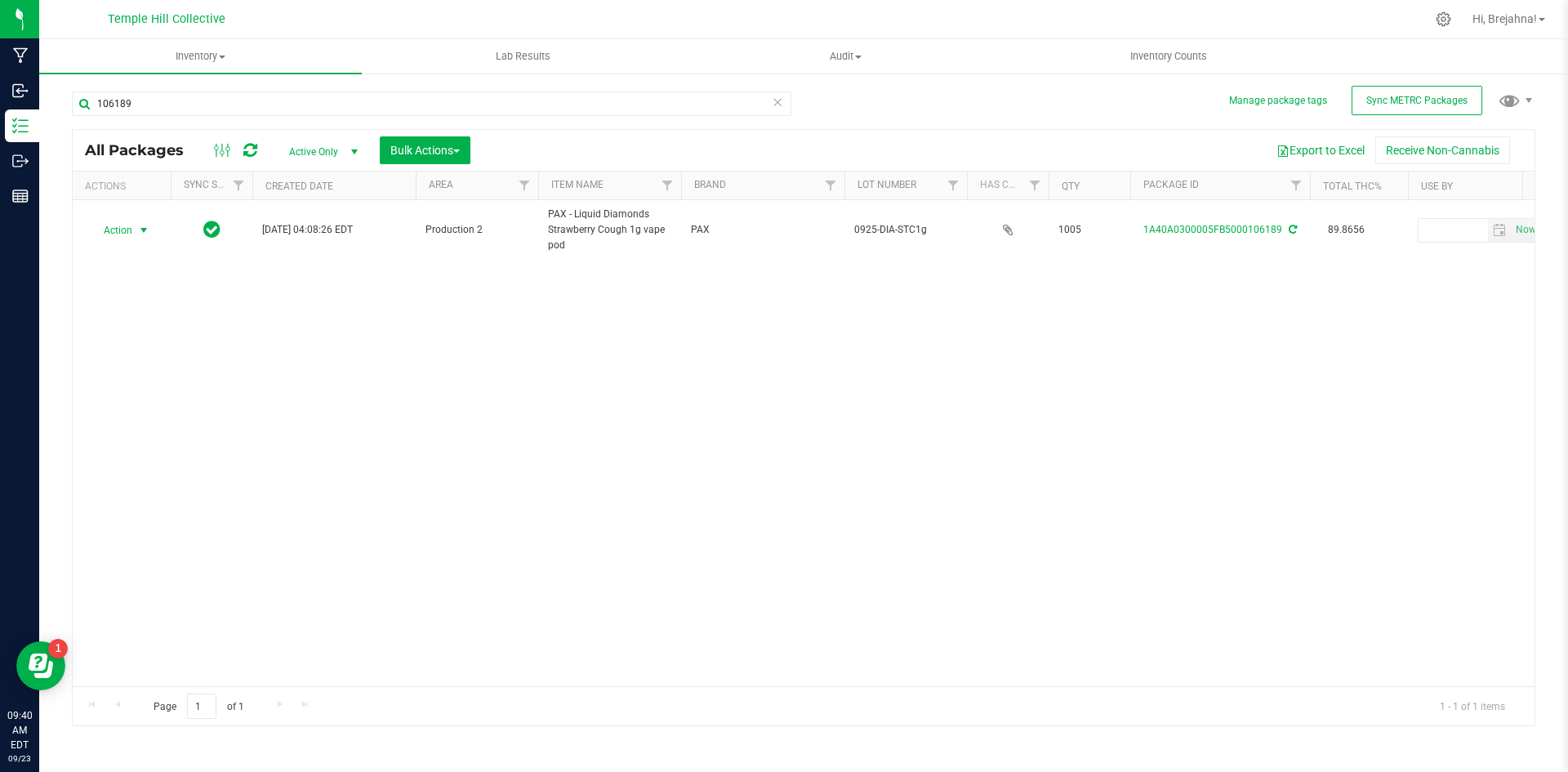
click at [143, 230] on span "select" at bounding box center [143, 229] width 13 height 13
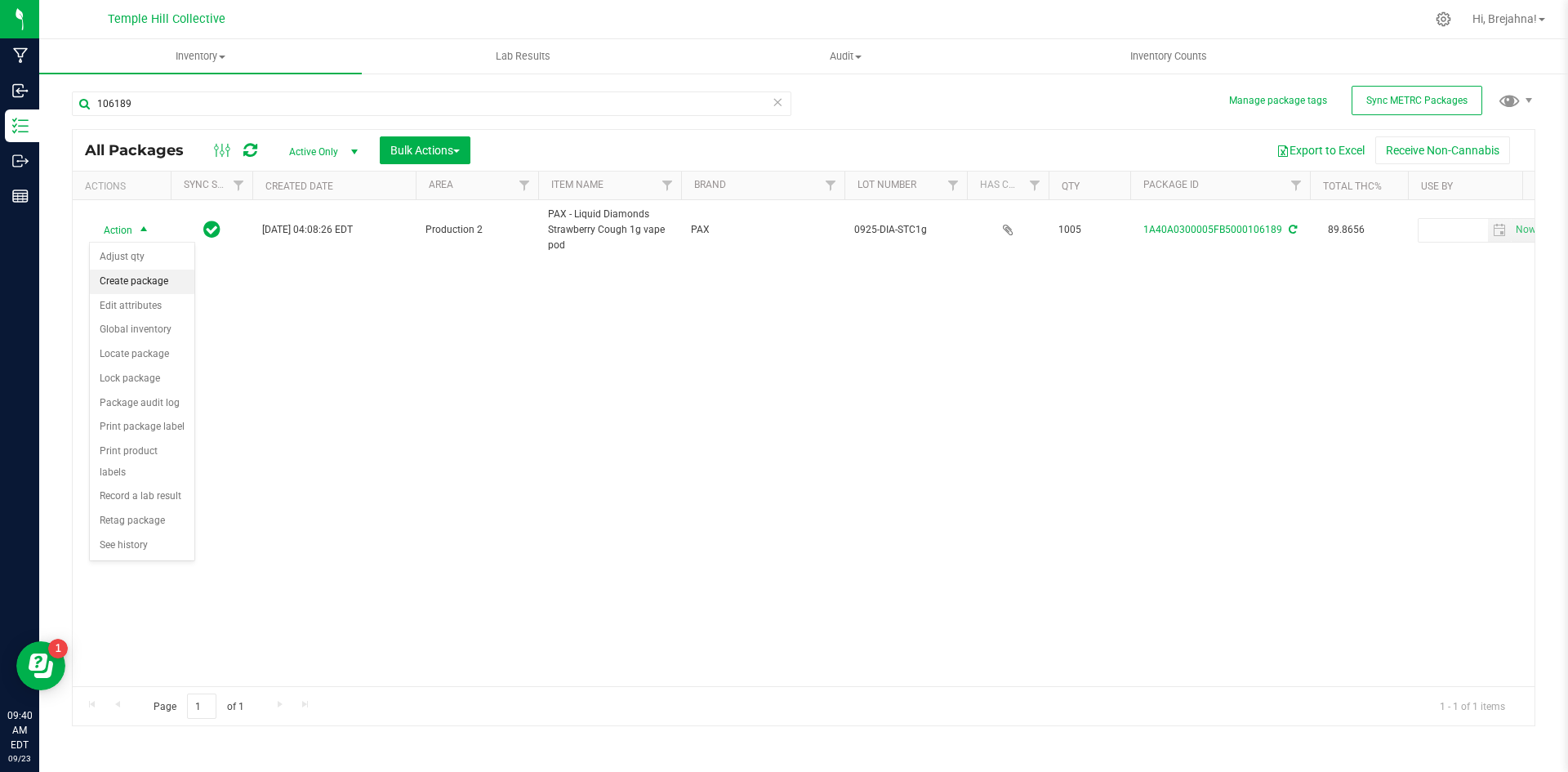
click at [152, 283] on li "Create package" at bounding box center [142, 281] width 105 height 24
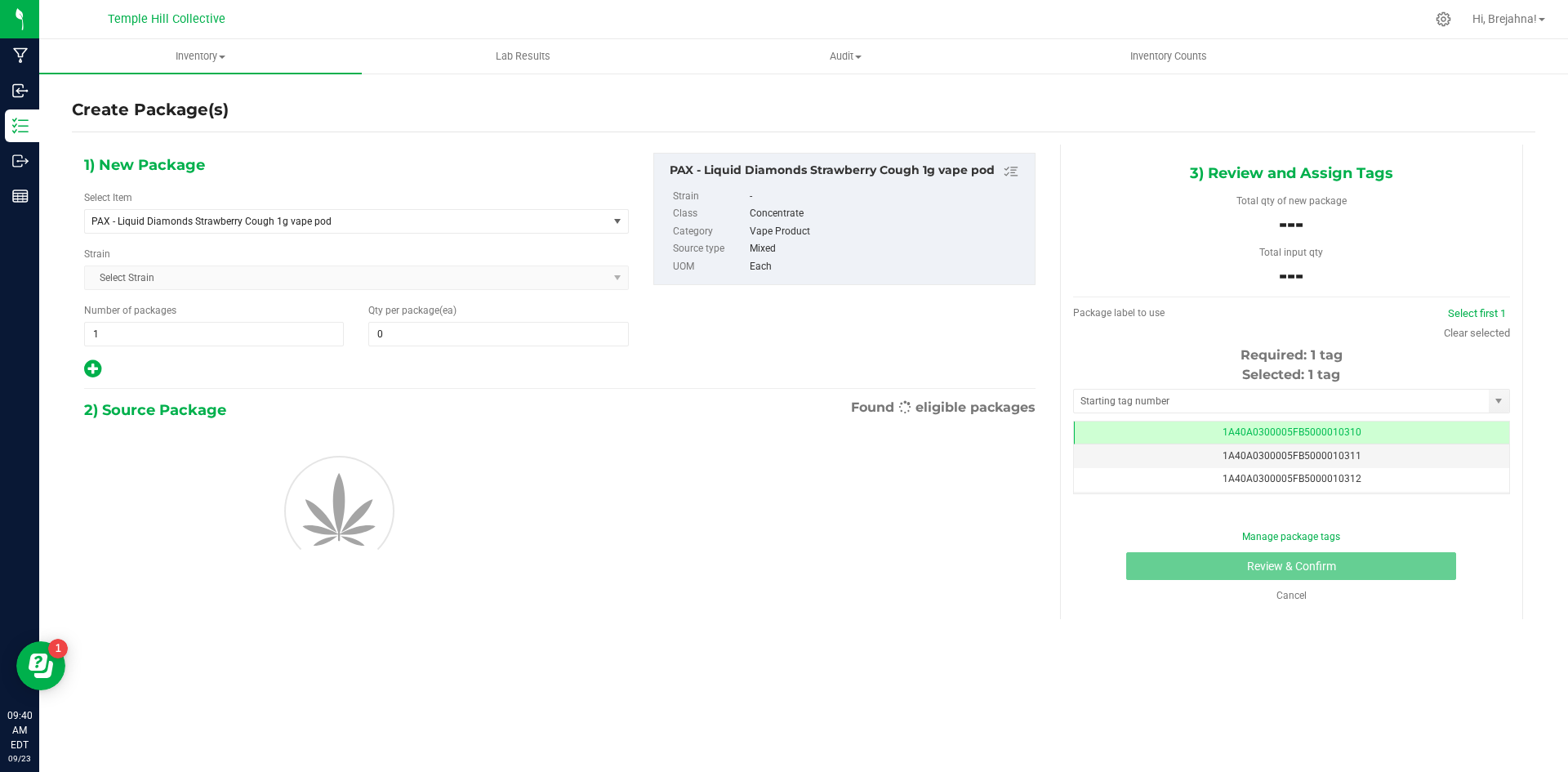
scroll to position [0, -1]
click at [239, 339] on span "1 1" at bounding box center [214, 333] width 260 height 24
type input "83"
click at [377, 325] on span at bounding box center [498, 333] width 260 height 24
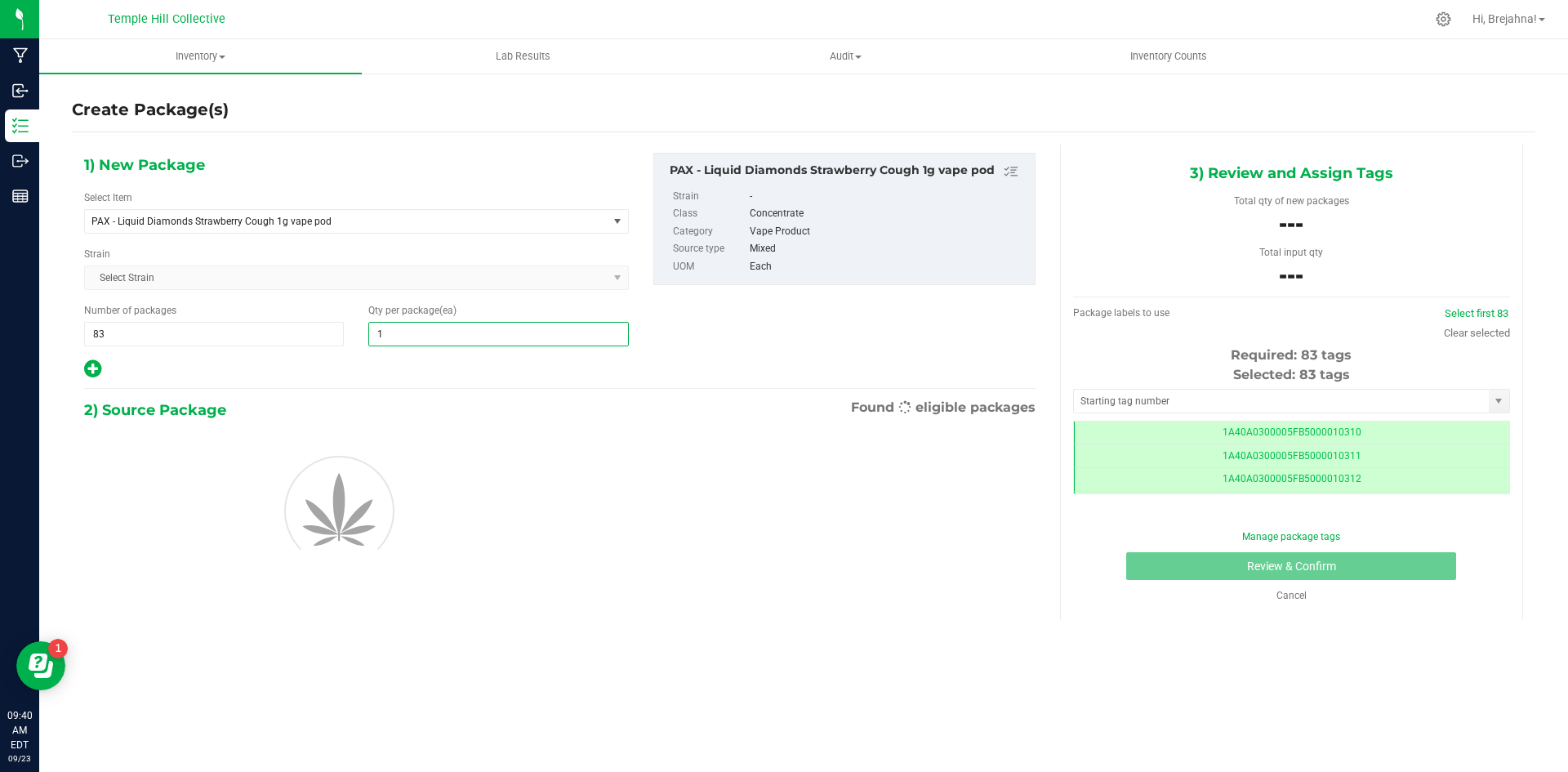
type input "12"
click at [1128, 397] on input "text" at bounding box center [1281, 401] width 415 height 23
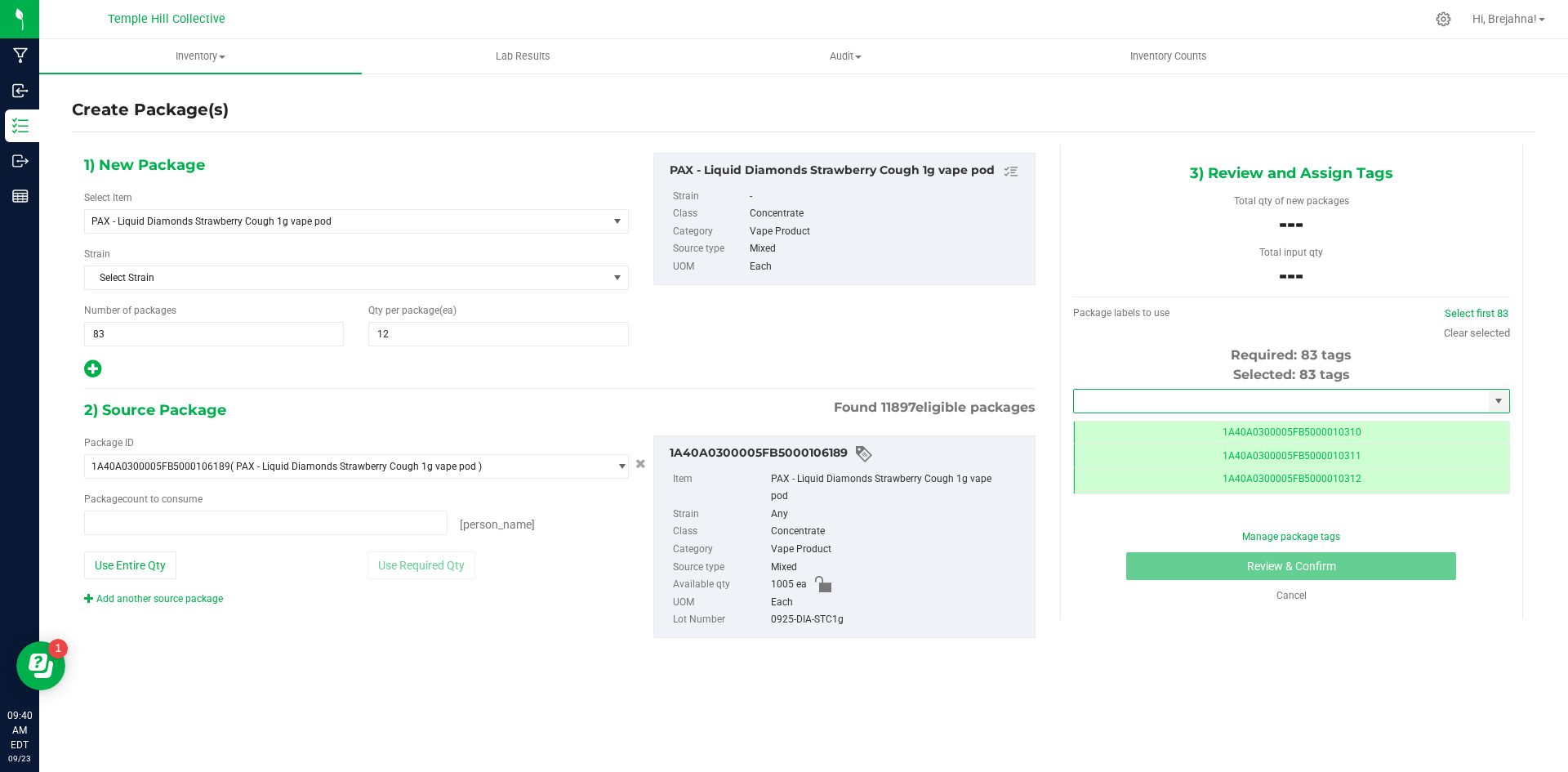
type input "0 ea"
click at [1140, 428] on li "1A40A0300005FB5000108109" at bounding box center [1291, 429] width 435 height 24
type input "1A40A0300005FB5000108109"
click at [176, 517] on span at bounding box center [266, 522] width 364 height 24
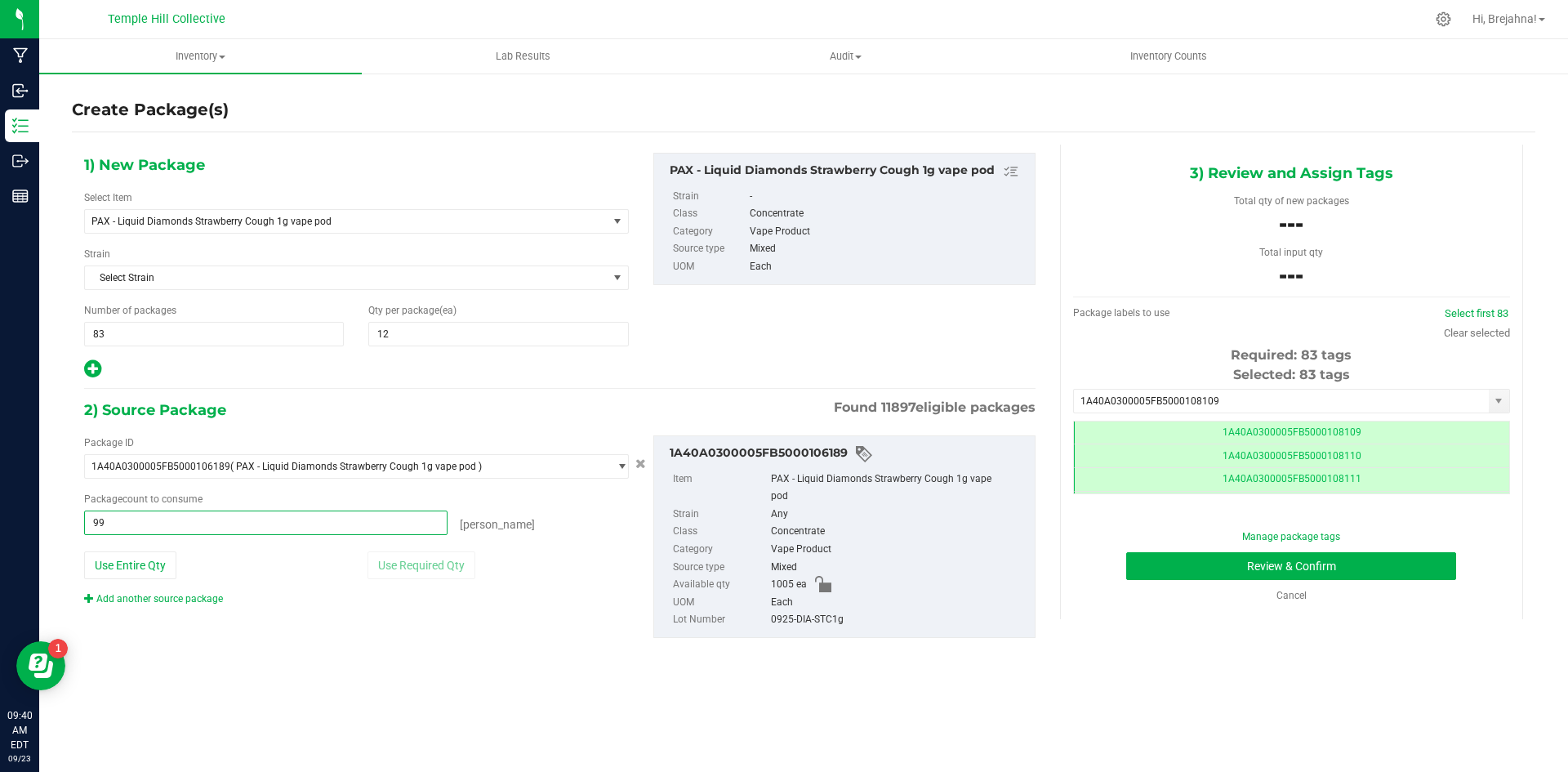
type input "996"
type input "996 ea"
drag, startPoint x: 772, startPoint y: 603, endPoint x: 840, endPoint y: 597, distance: 68.3
click at [840, 611] on div "0925-DIA-STC1g" at bounding box center [898, 619] width 256 height 18
copy div "0925-DIA-STC1g"
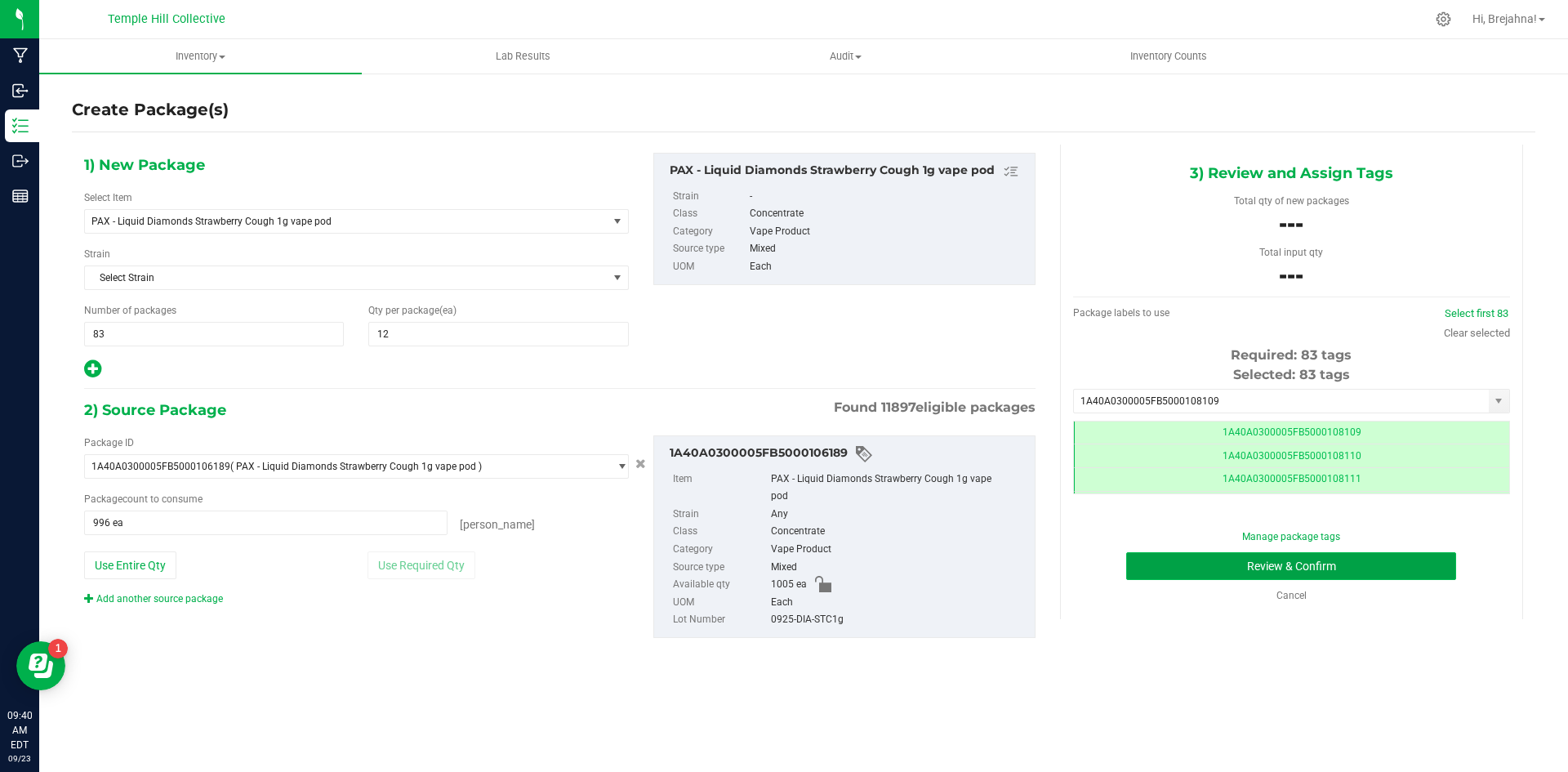
click at [1194, 564] on button "Review & Confirm" at bounding box center [1291, 565] width 330 height 28
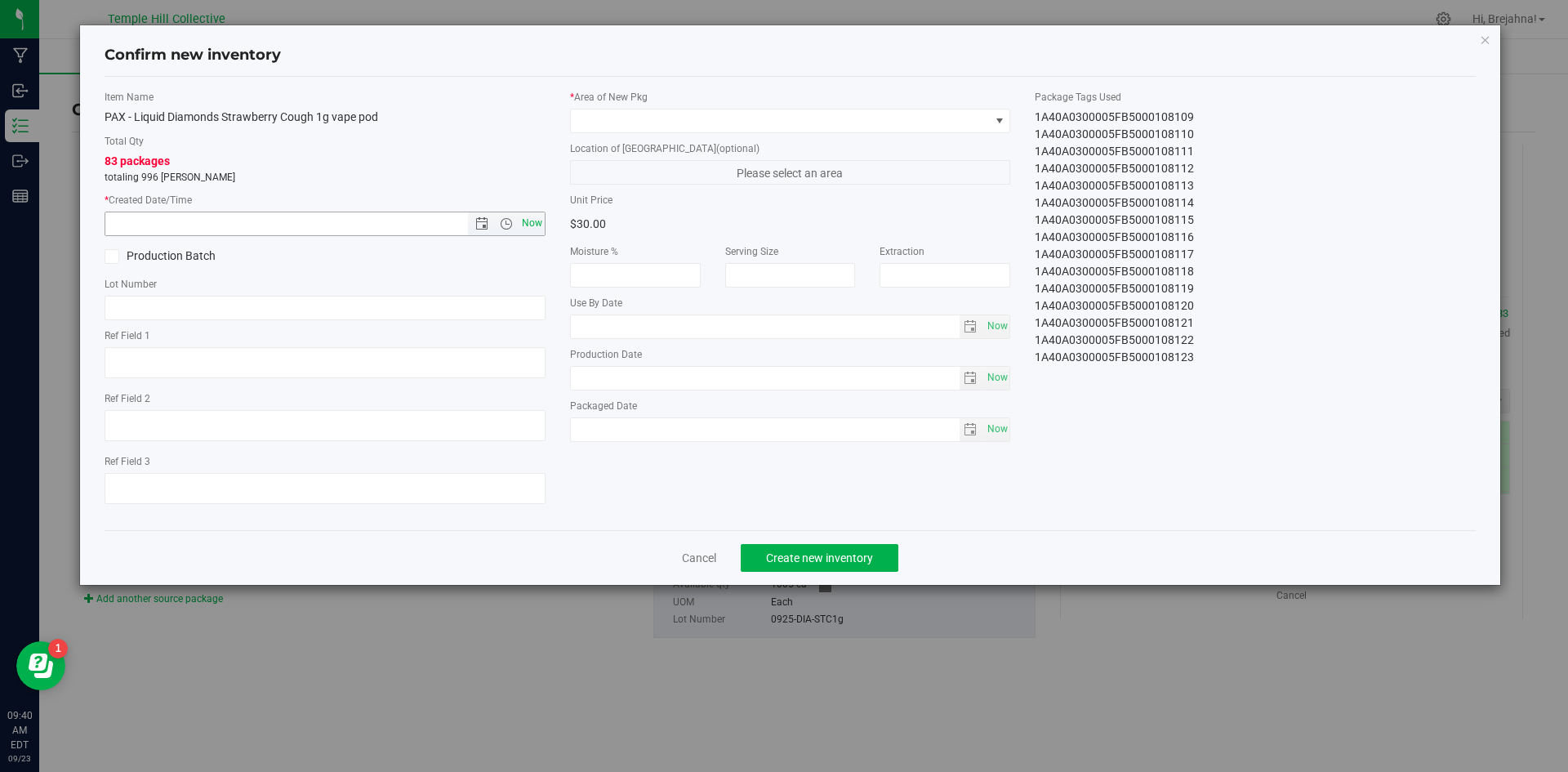
click at [522, 226] on span "Now" at bounding box center [531, 224] width 28 height 24
type input "[DATE] 9:40 AM"
click at [494, 308] on input "text" at bounding box center [325, 307] width 441 height 24
paste input "0925-DIA-STC1g"
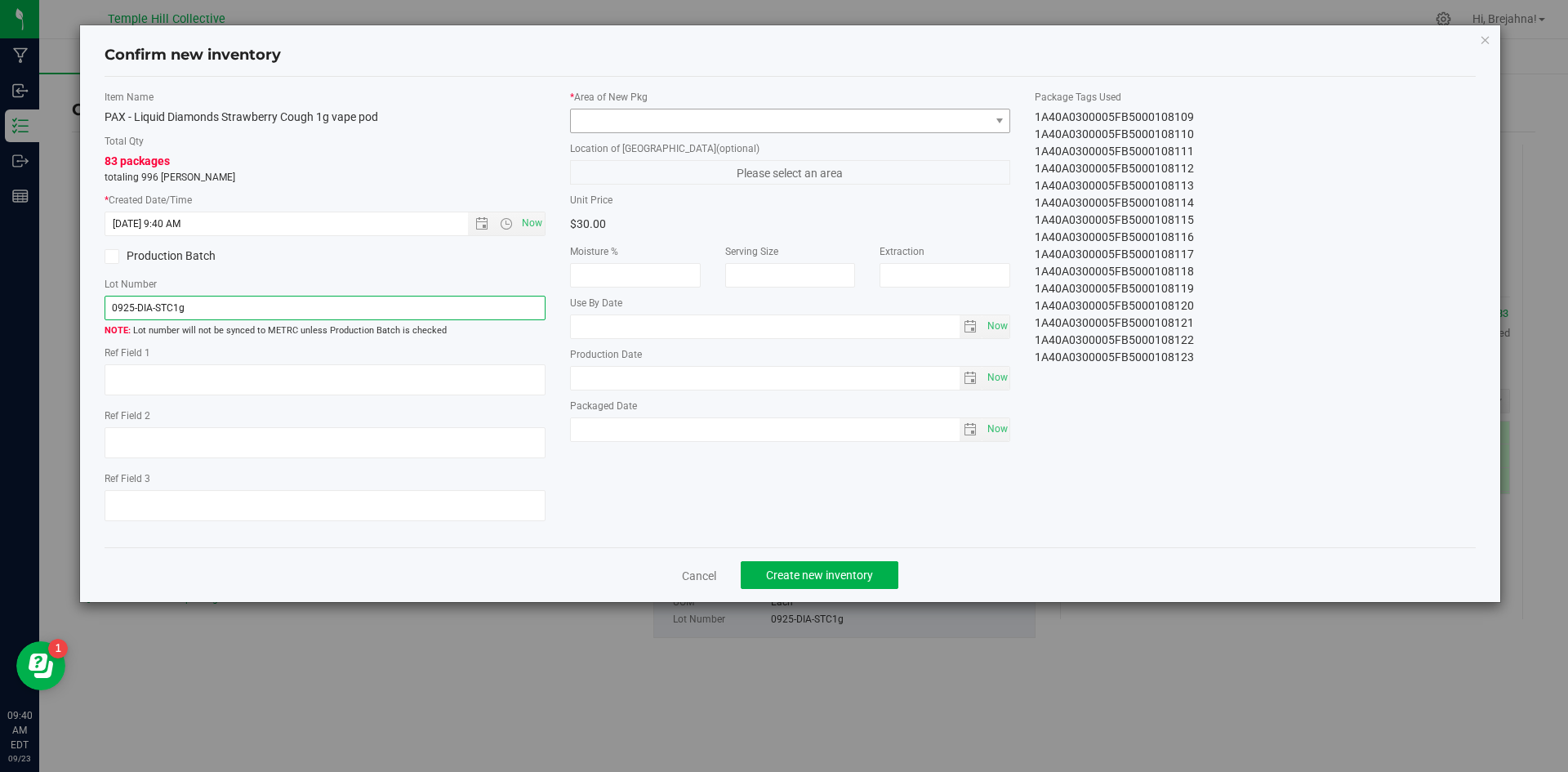
type input "0925-DIA-STC1g"
click at [719, 116] on span at bounding box center [780, 121] width 419 height 23
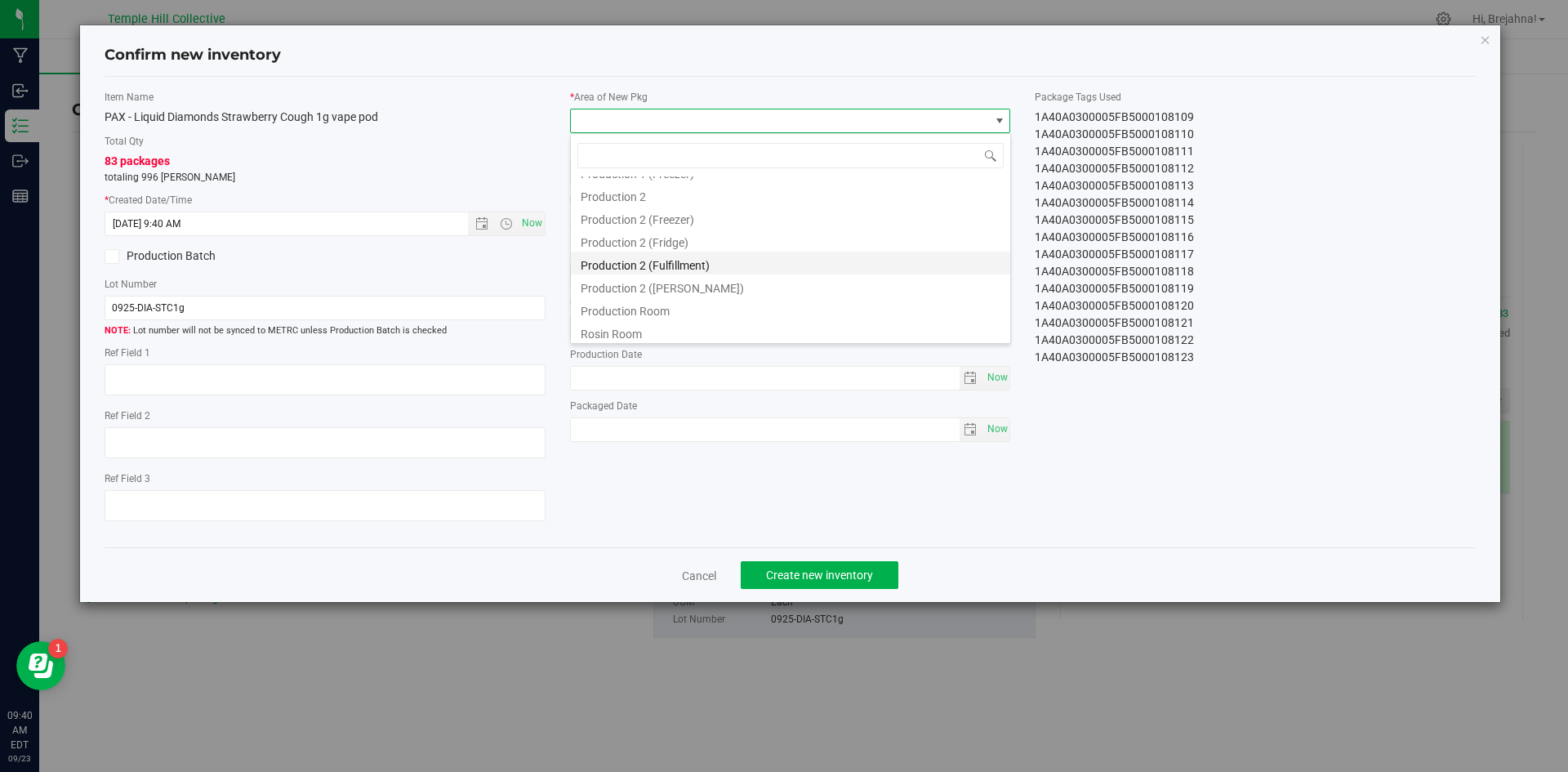
click at [716, 258] on li "Production 2 (Fulfillment)" at bounding box center [790, 262] width 439 height 23
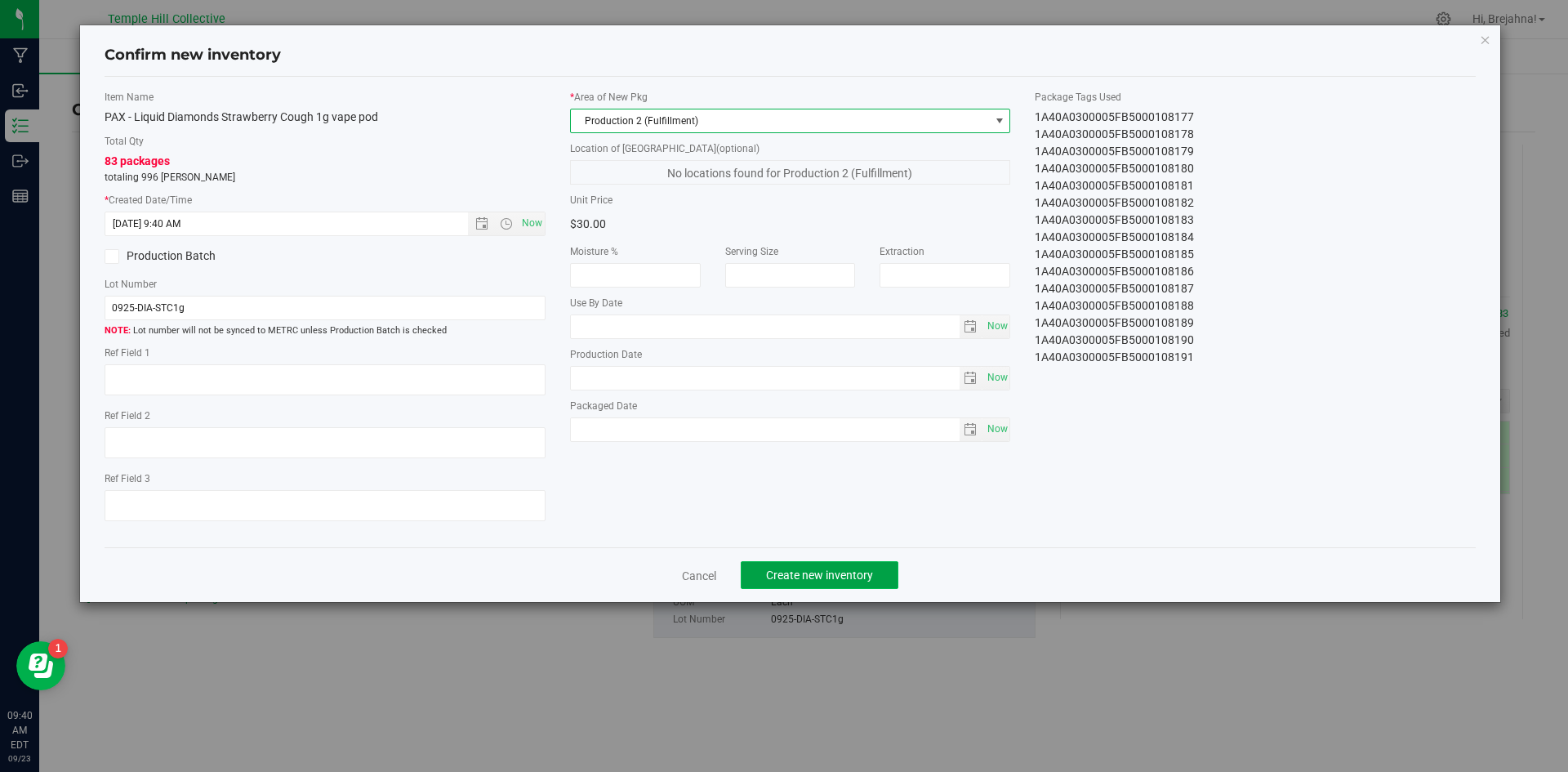
click at [890, 574] on button "Create new inventory" at bounding box center [819, 575] width 158 height 28
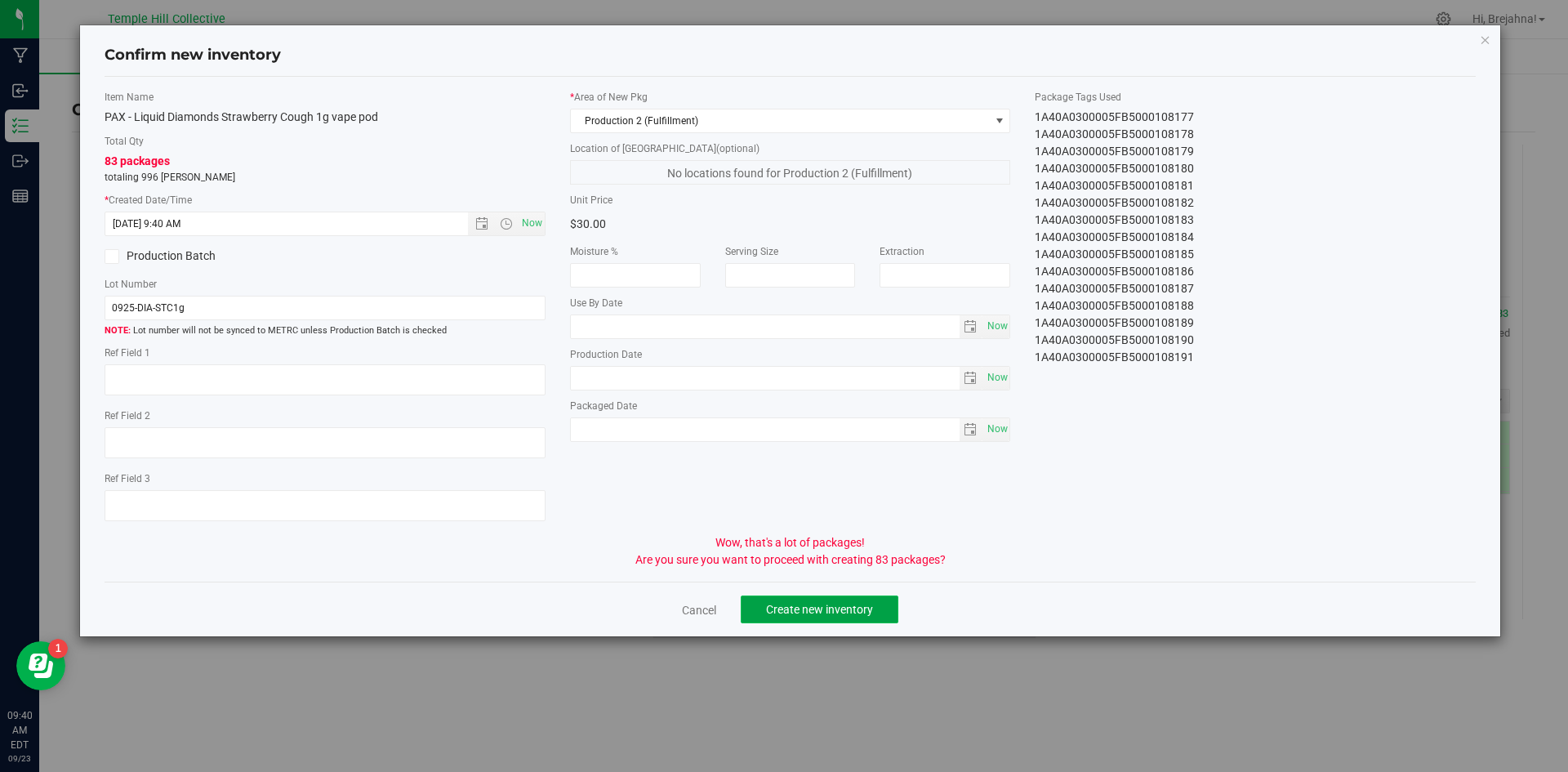
click at [882, 597] on button "Create new inventory" at bounding box center [819, 609] width 158 height 28
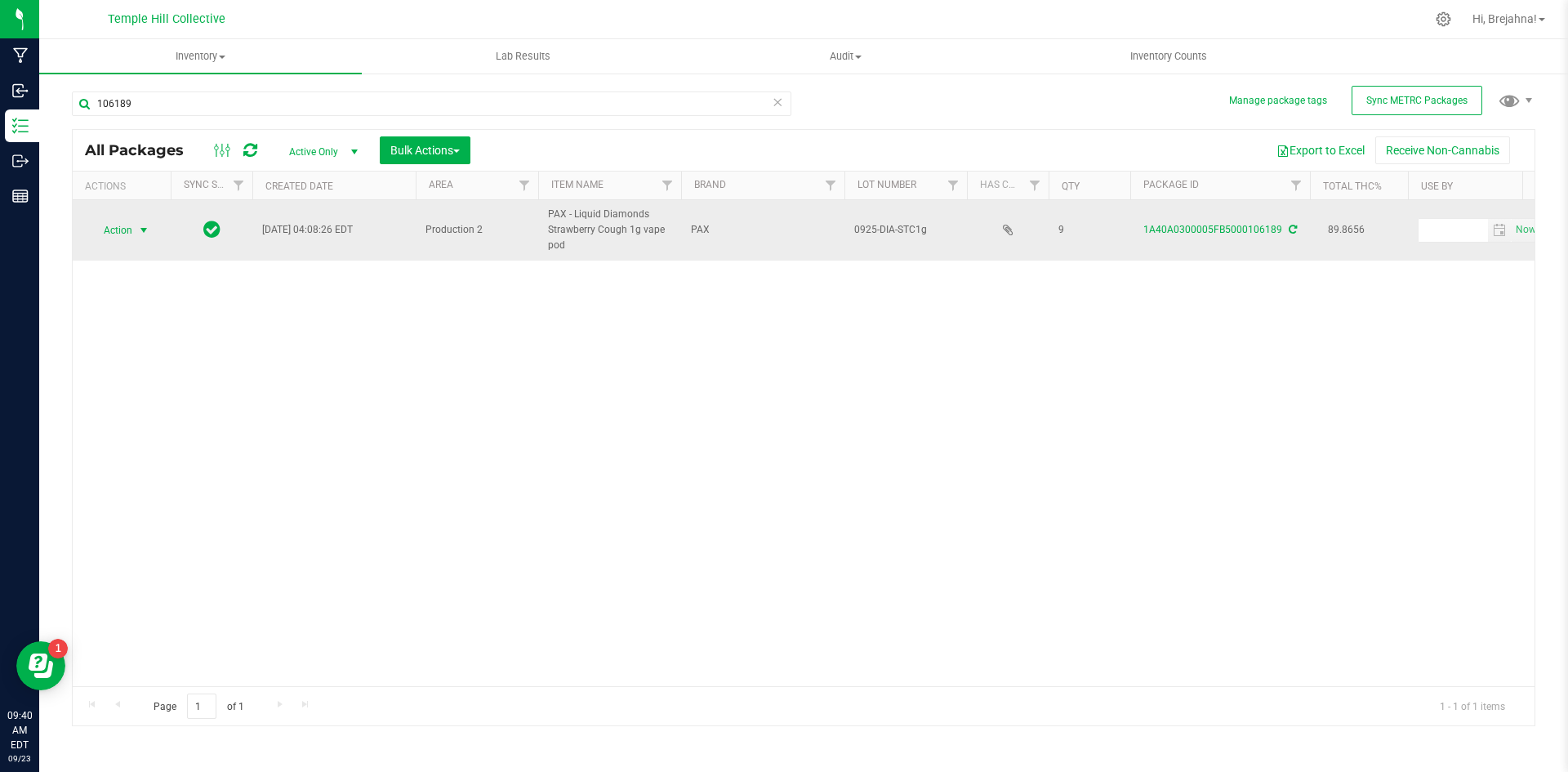
click at [129, 230] on span "Action" at bounding box center [111, 229] width 44 height 23
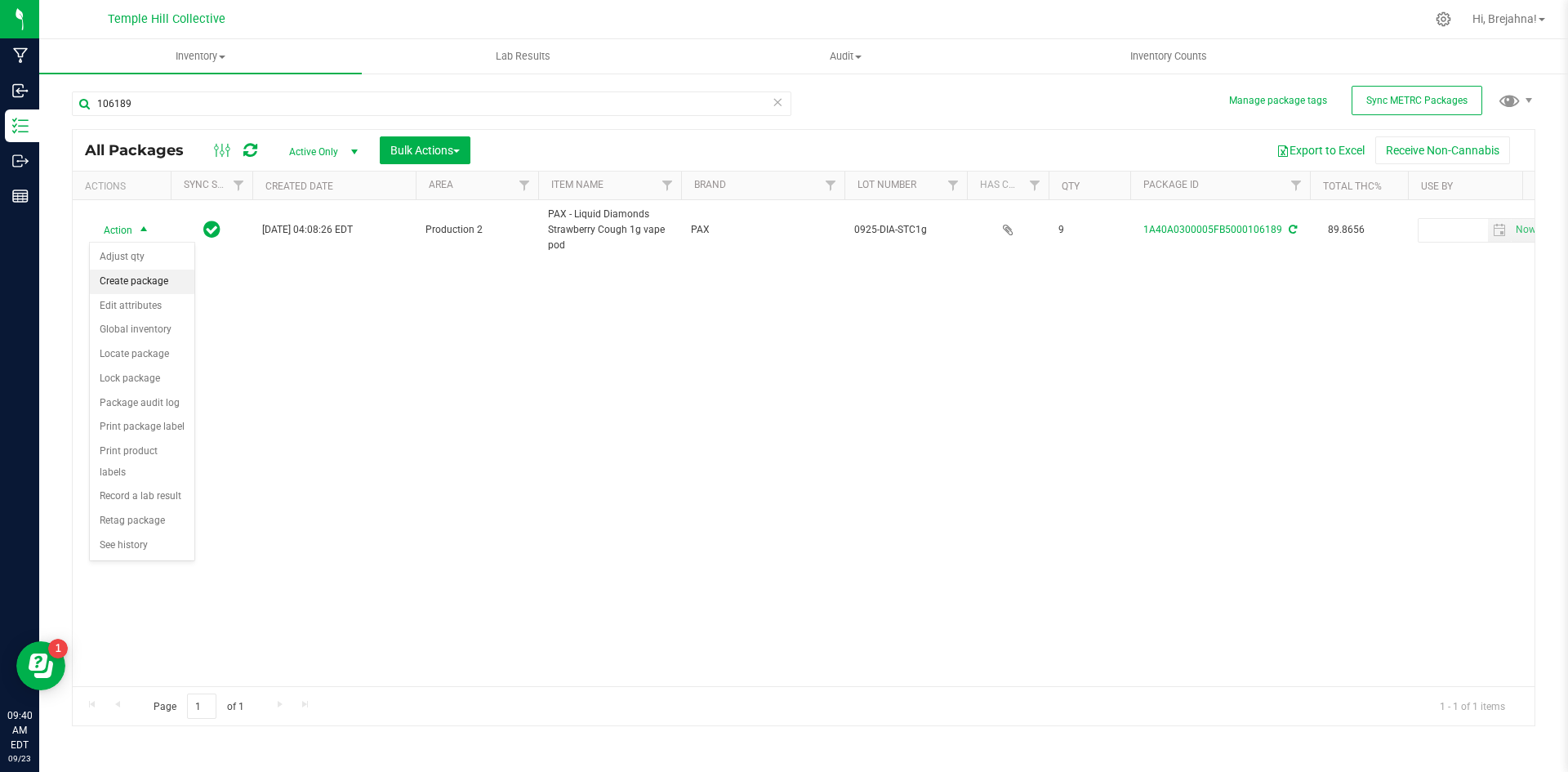
click at [153, 276] on li "Create package" at bounding box center [142, 281] width 105 height 24
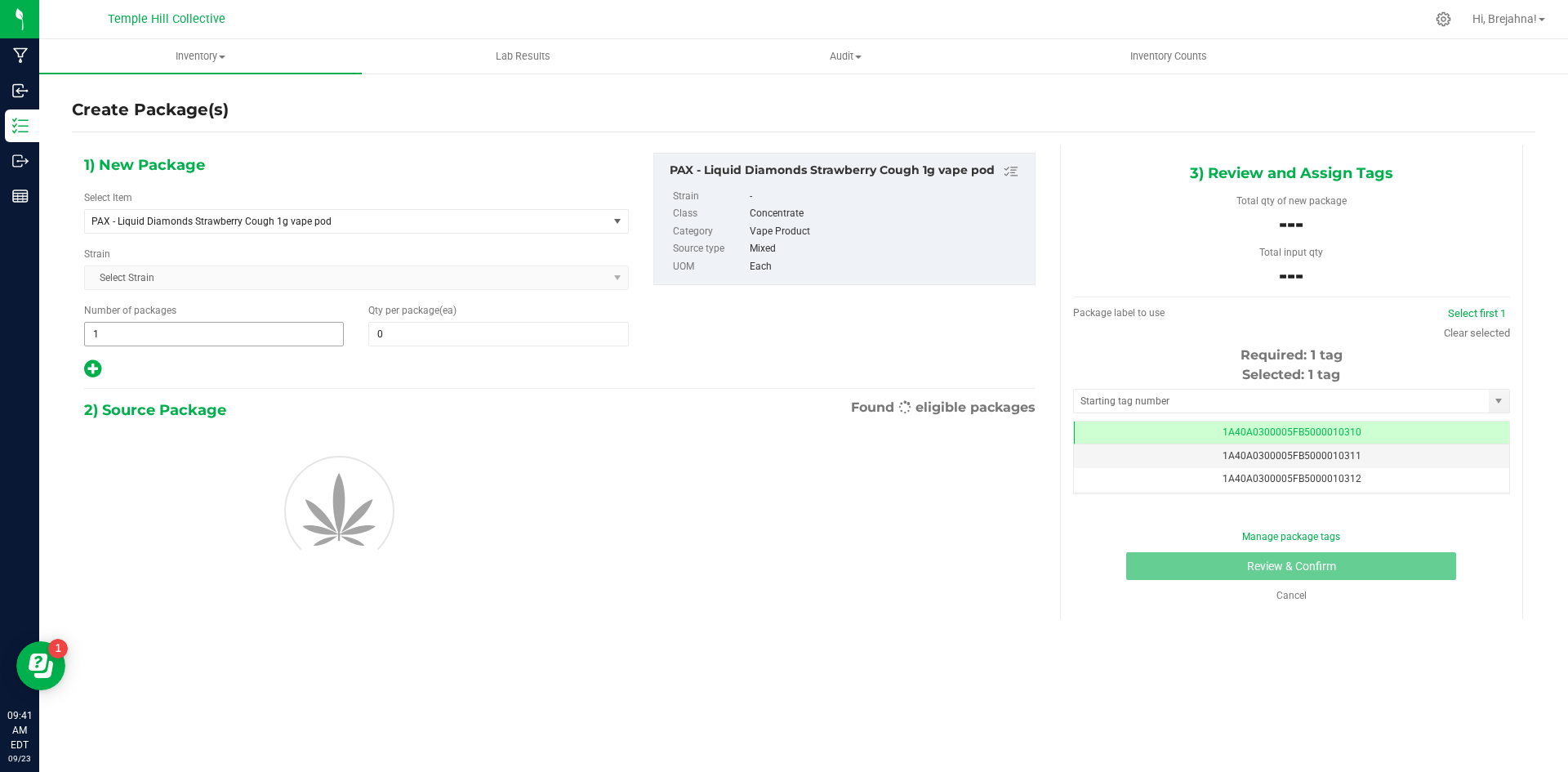
click at [304, 331] on span "1 1" at bounding box center [214, 333] width 260 height 24
click at [416, 345] on span at bounding box center [498, 333] width 260 height 24
type input "8"
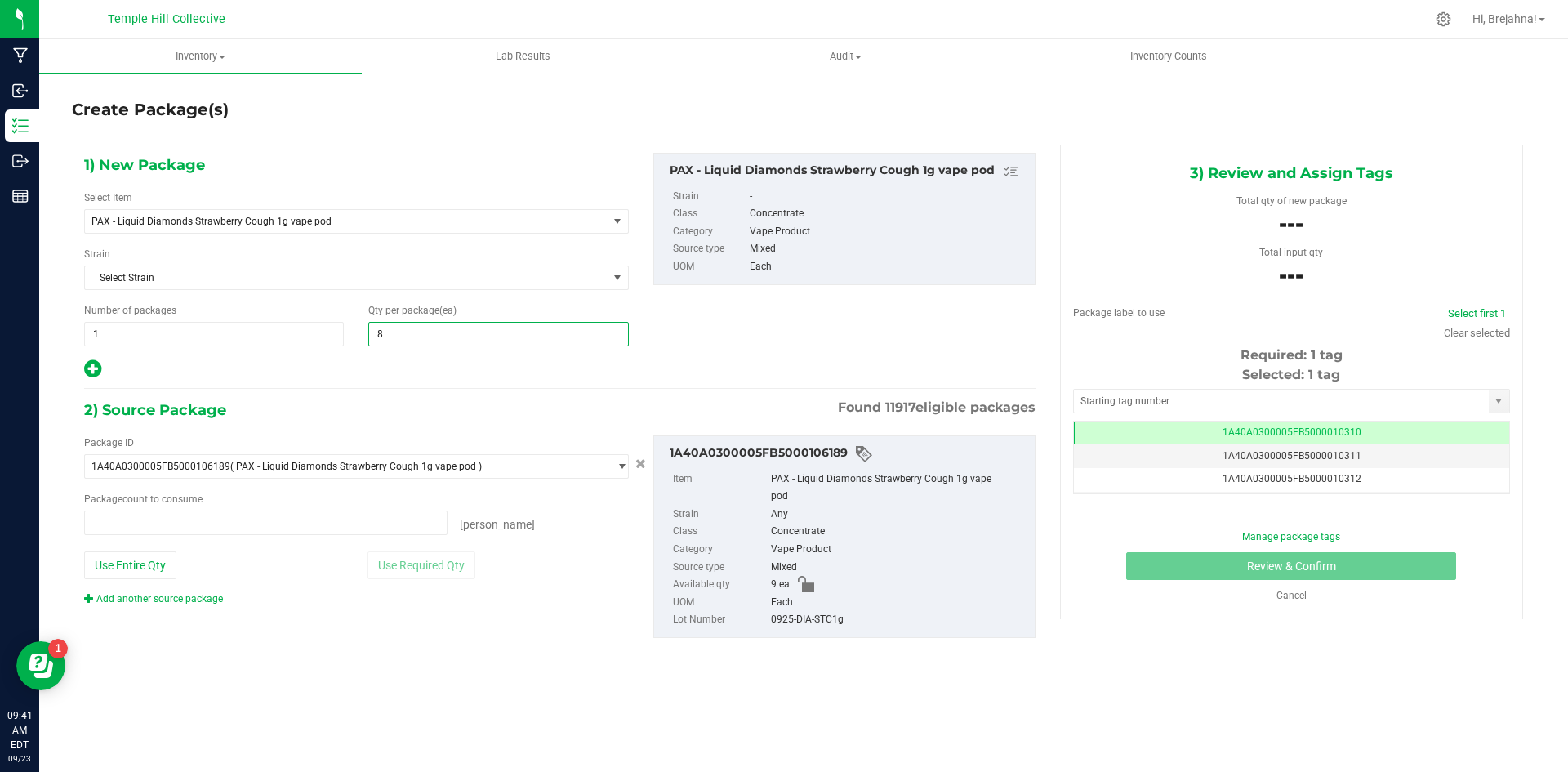
type input "0 ea"
type input "8"
click at [166, 526] on span at bounding box center [266, 522] width 364 height 24
type input "8"
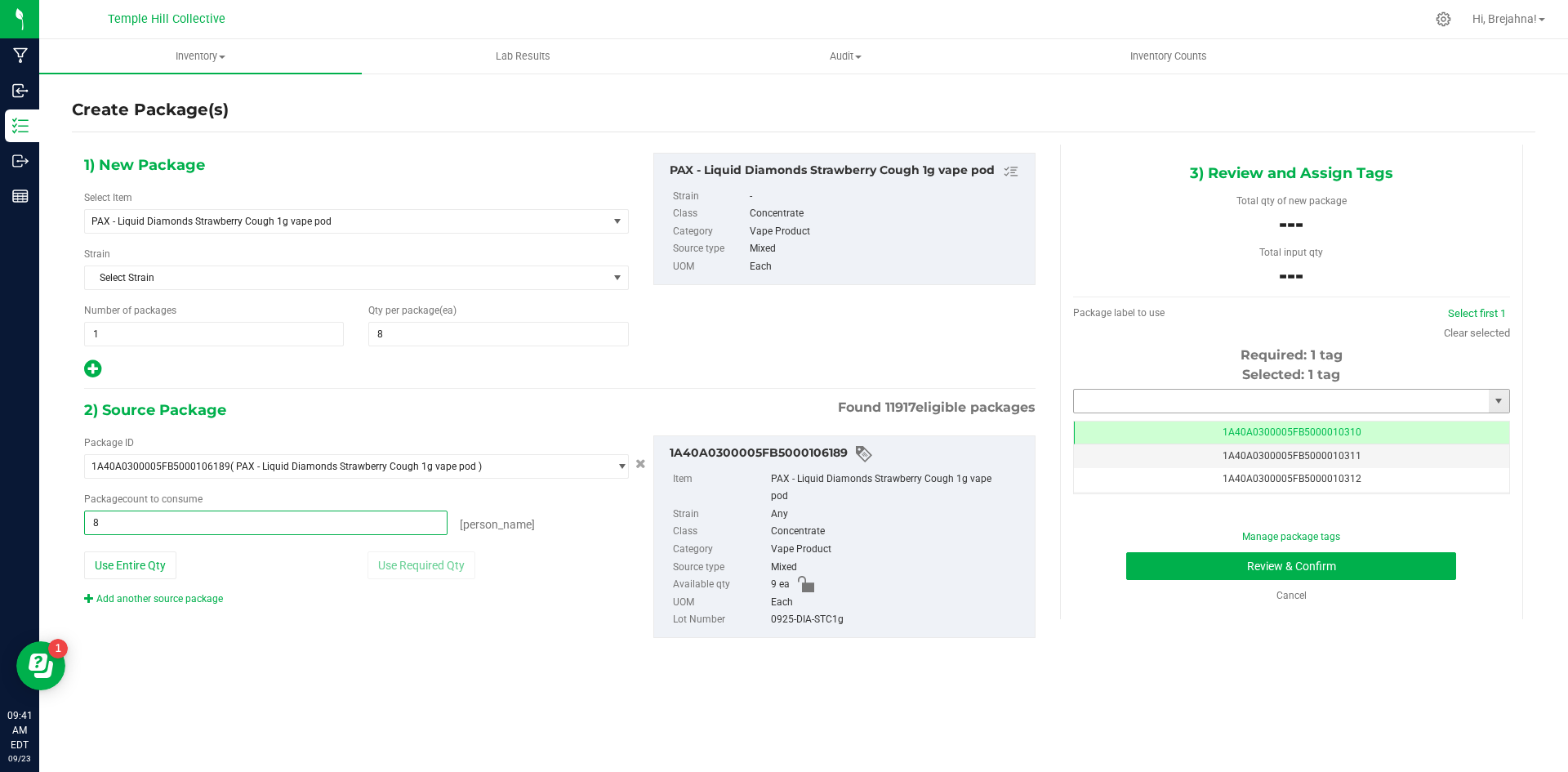
type input "8 ea"
click at [1150, 402] on input "text" at bounding box center [1281, 401] width 415 height 23
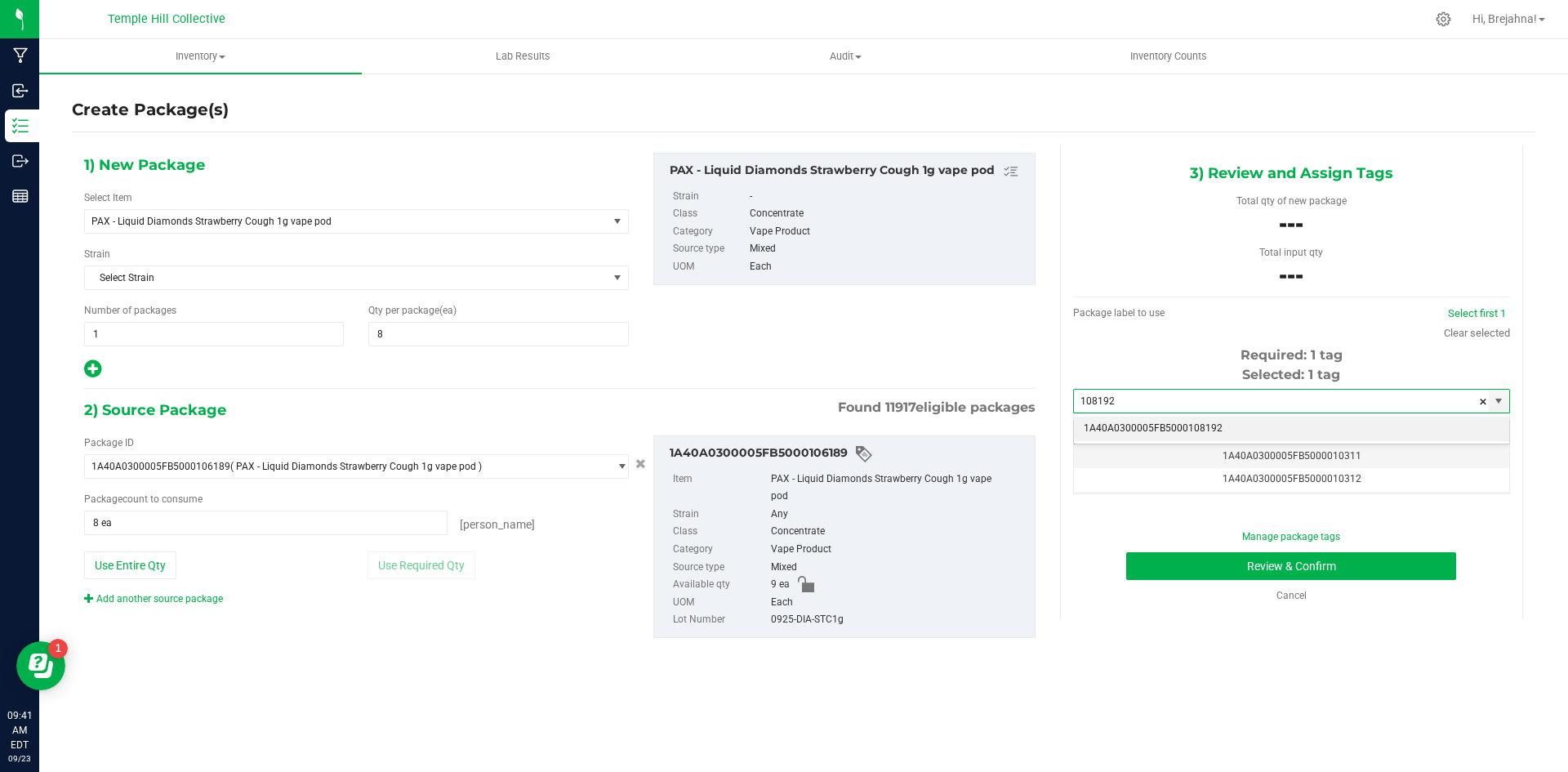
click at [1180, 429] on li "1A40A0300005FB5000108192" at bounding box center [1291, 429] width 435 height 24
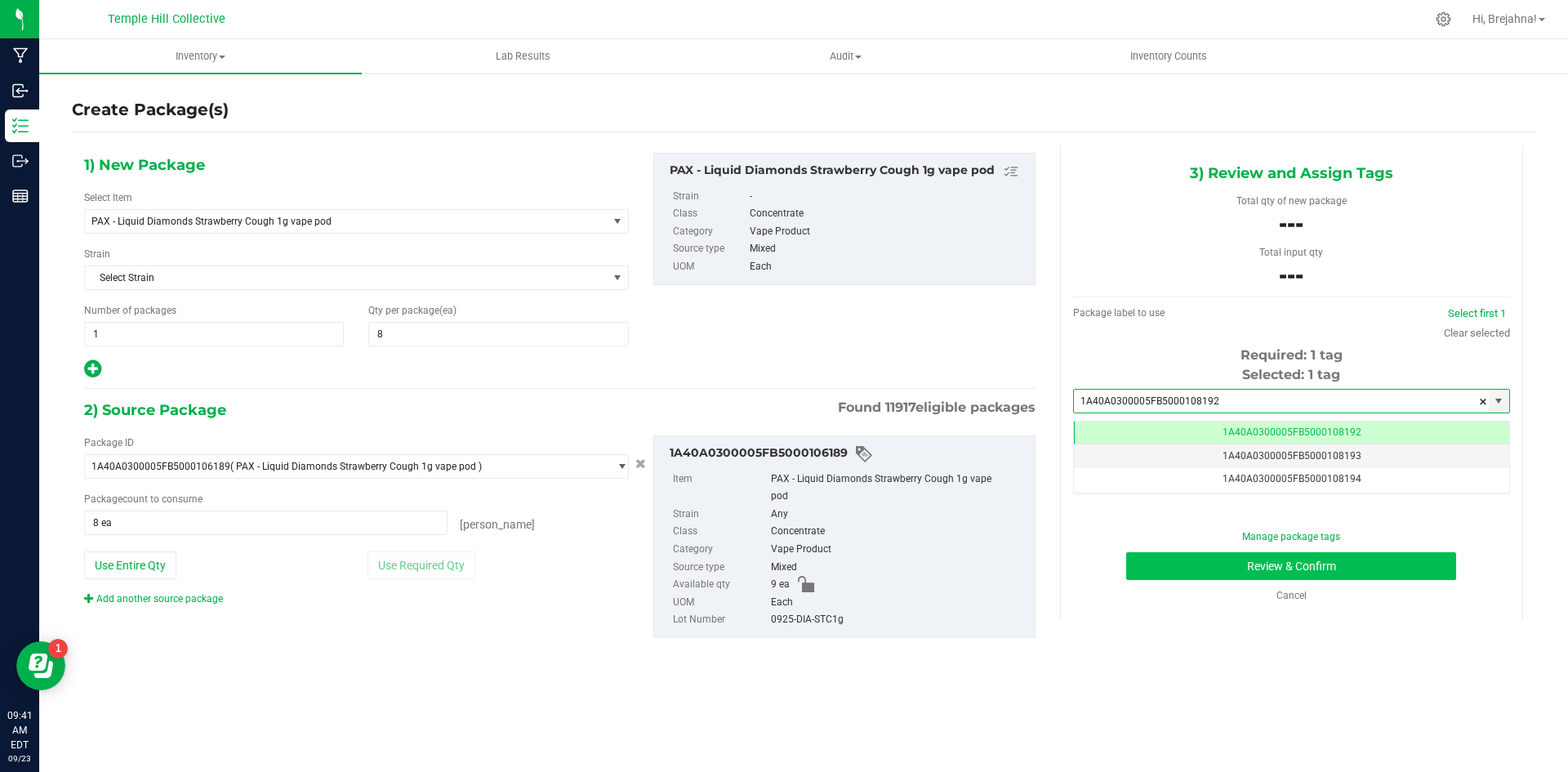
type input "1A40A0300005FB5000108192"
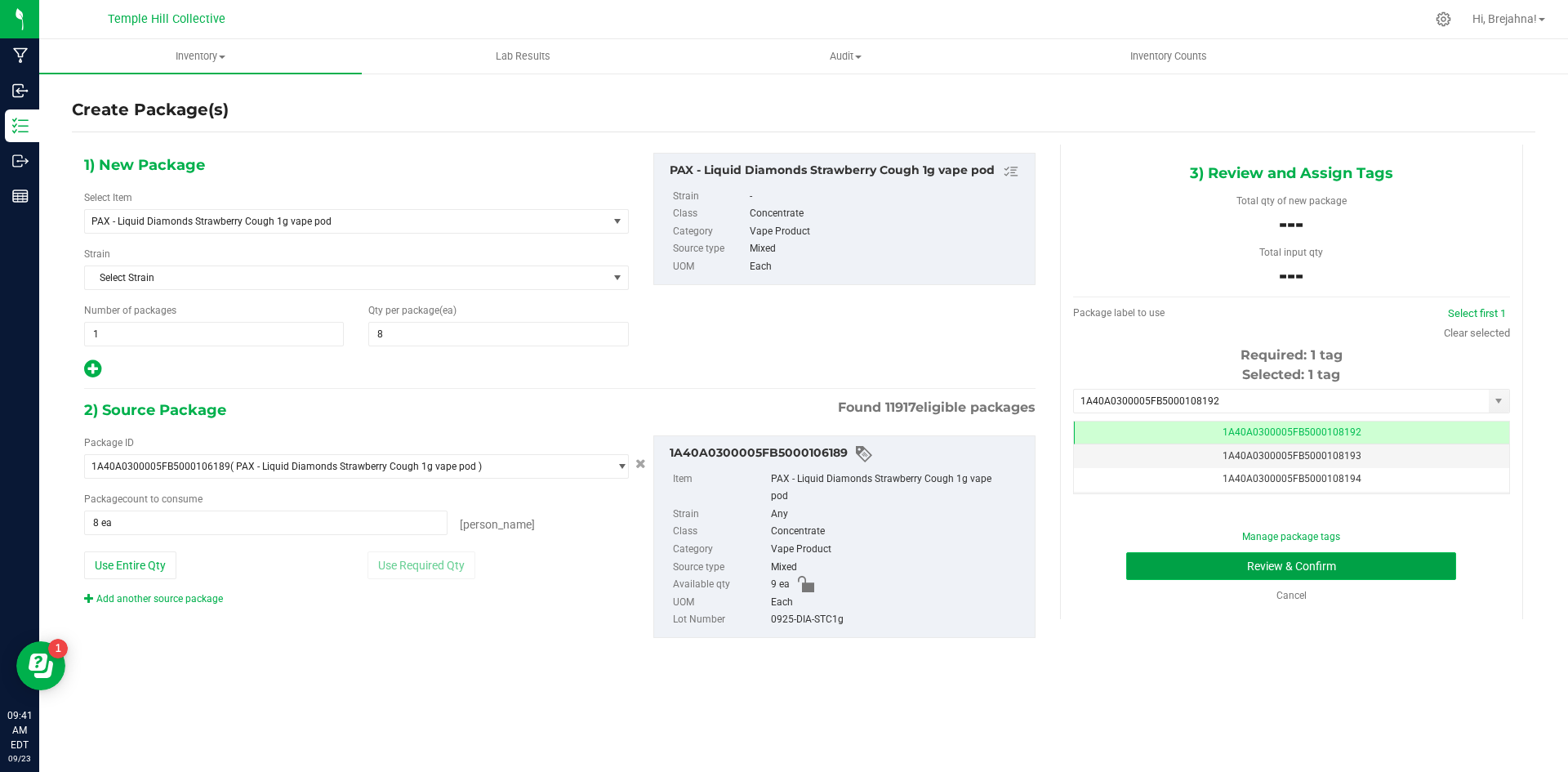
click at [1211, 559] on button "Review & Confirm" at bounding box center [1291, 565] width 330 height 28
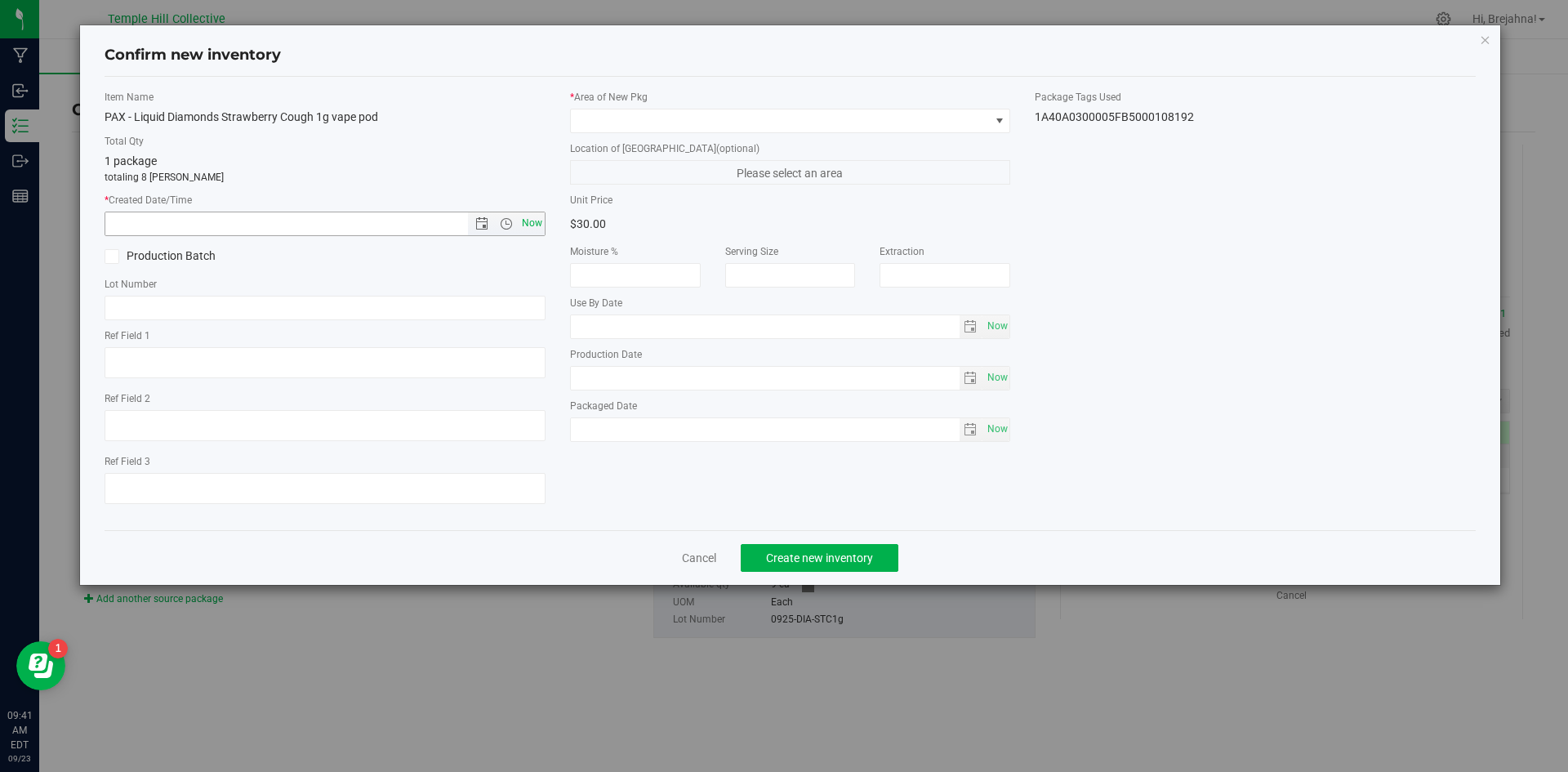
click at [526, 223] on span "Now" at bounding box center [531, 224] width 28 height 24
type input "[DATE] 9:41 AM"
paste input "0925-DIA-STC1g"
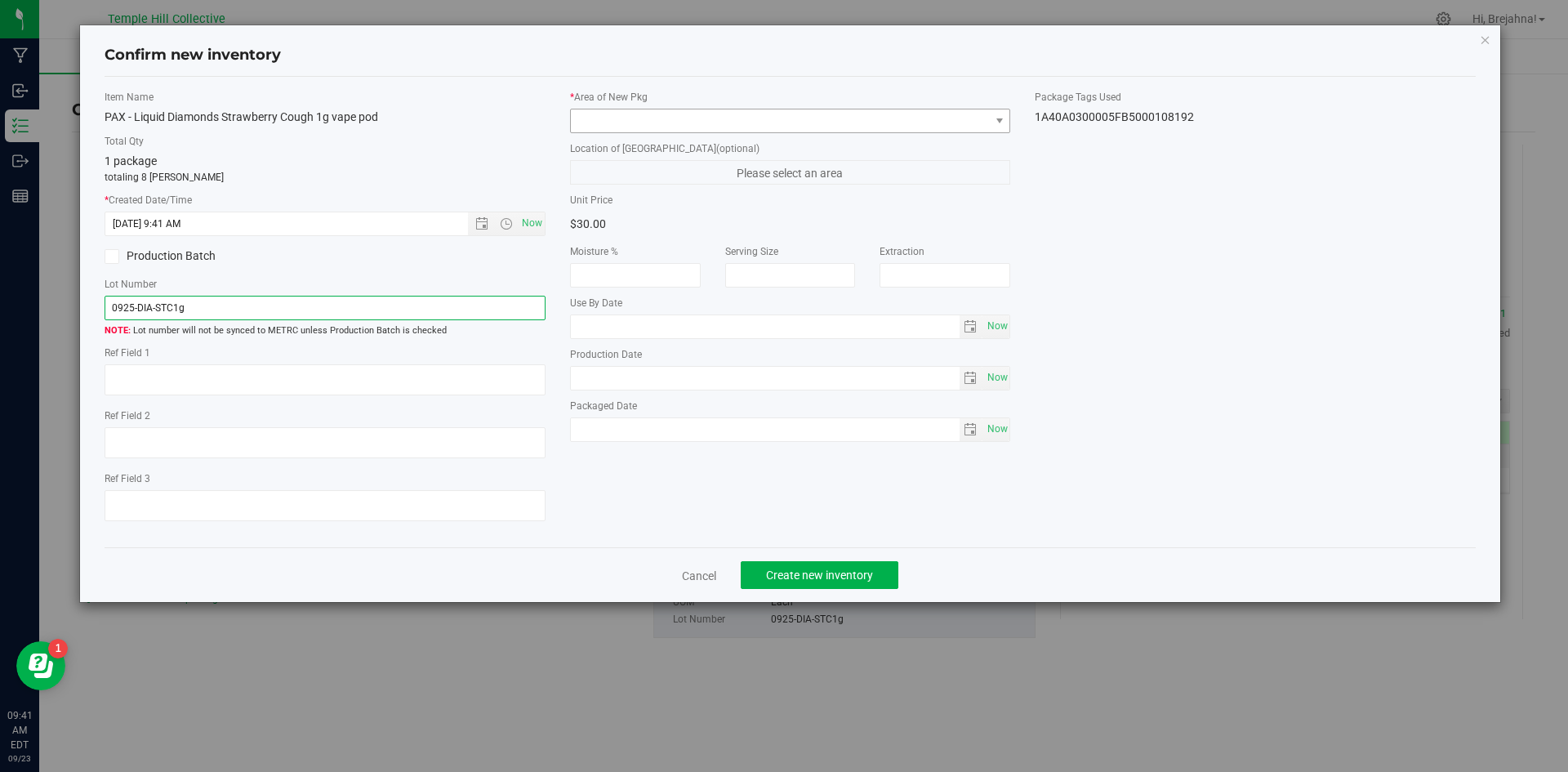
type input "0925-DIA-STC1g"
click at [702, 121] on span at bounding box center [780, 121] width 419 height 23
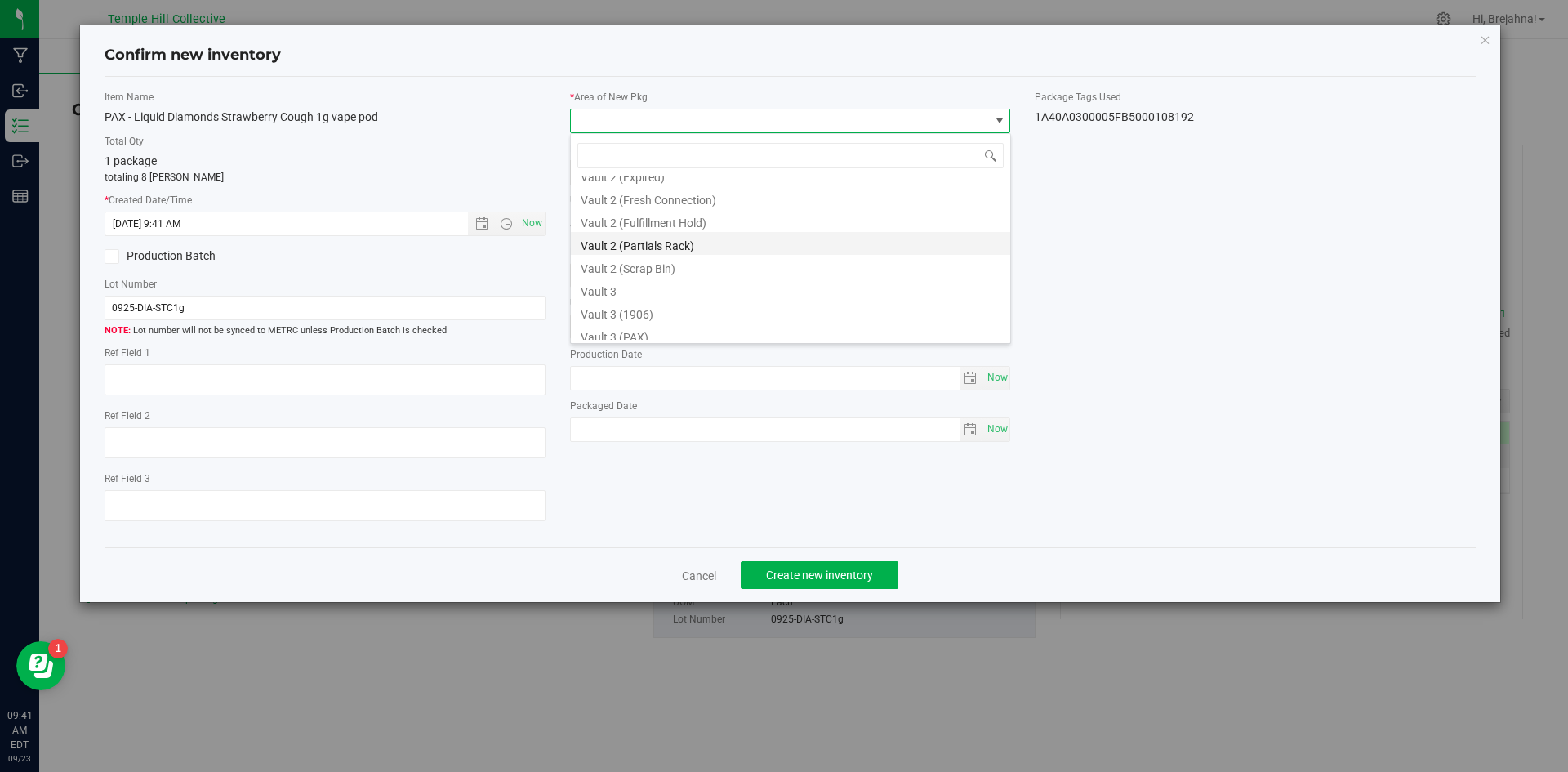
click at [704, 246] on li "Vault 2 (Partials Rack)" at bounding box center [790, 243] width 439 height 23
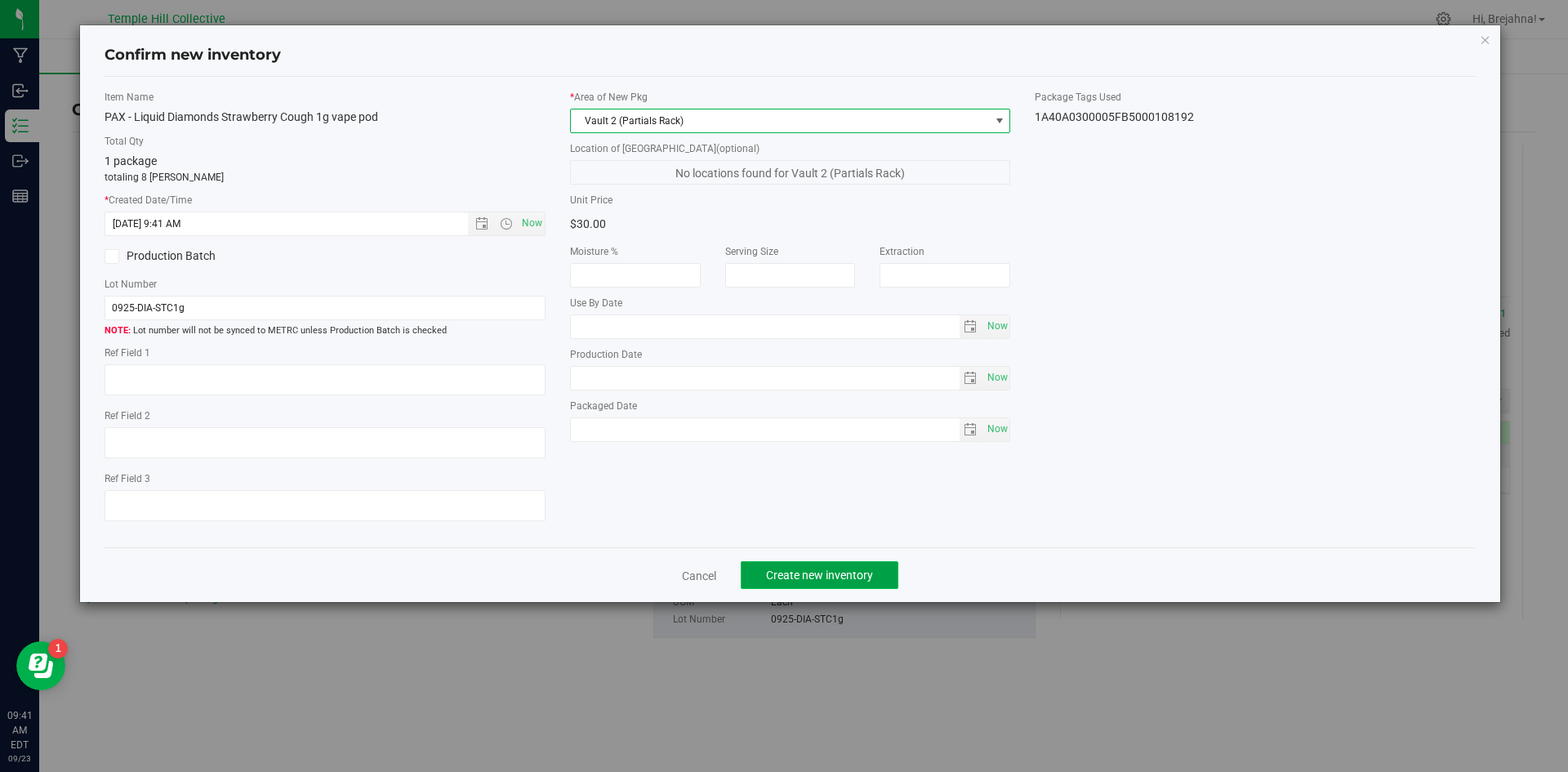
click at [859, 571] on span "Create new inventory" at bounding box center [819, 575] width 107 height 13
